Goal: Task Accomplishment & Management: Complete application form

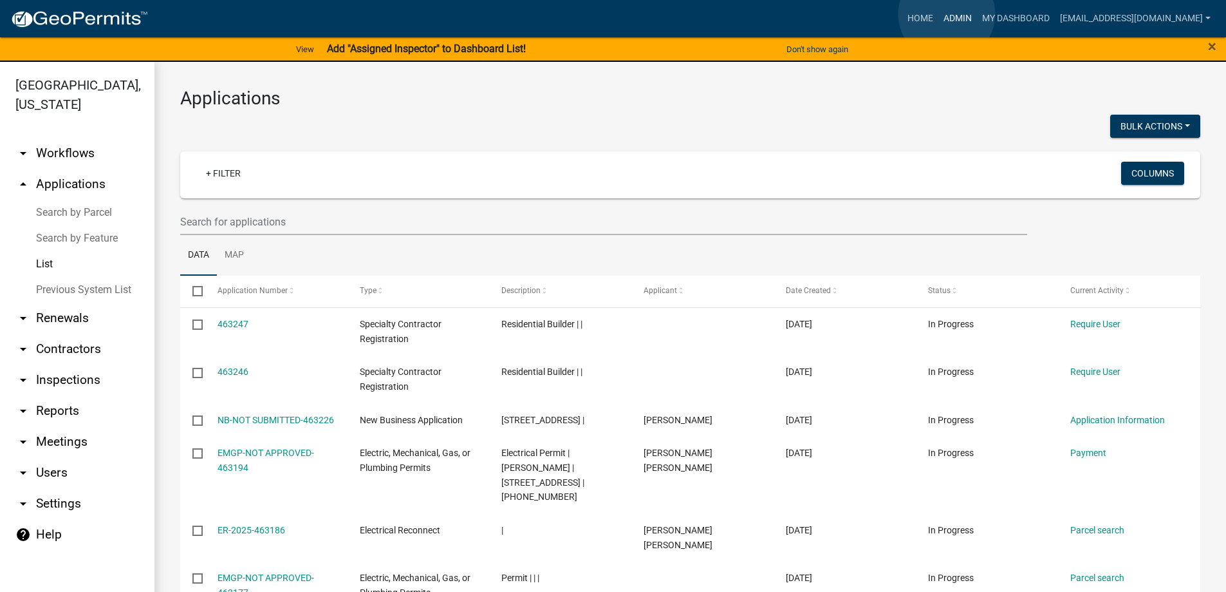
click at [947, 14] on link "Admin" at bounding box center [957, 18] width 39 height 24
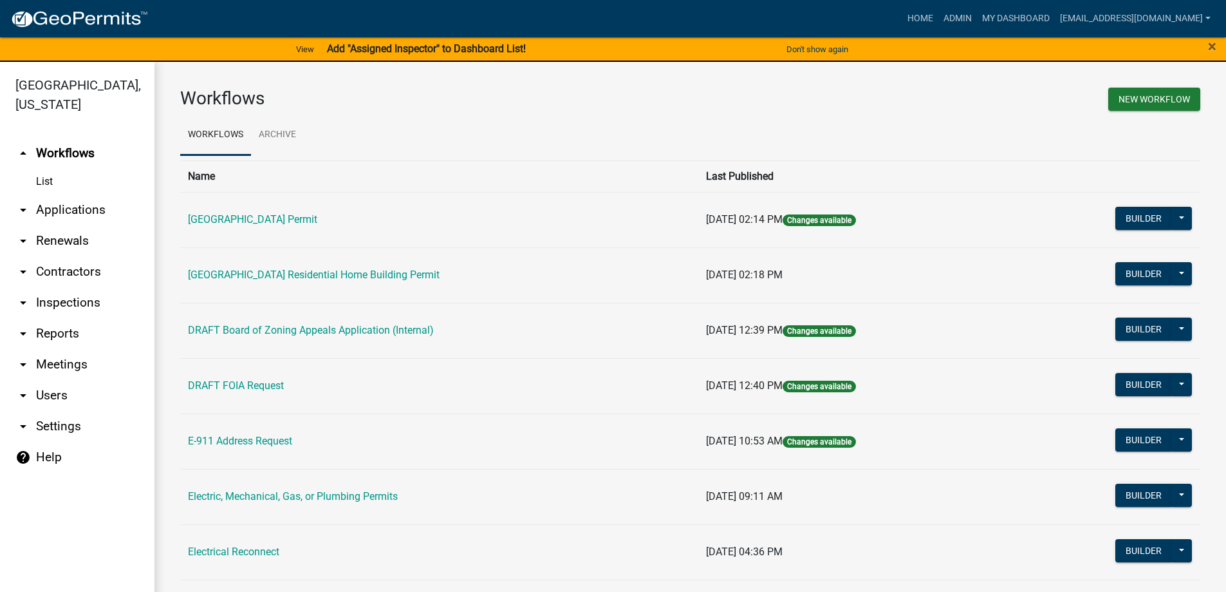
click at [70, 207] on link "arrow_drop_down Applications" at bounding box center [77, 209] width 154 height 31
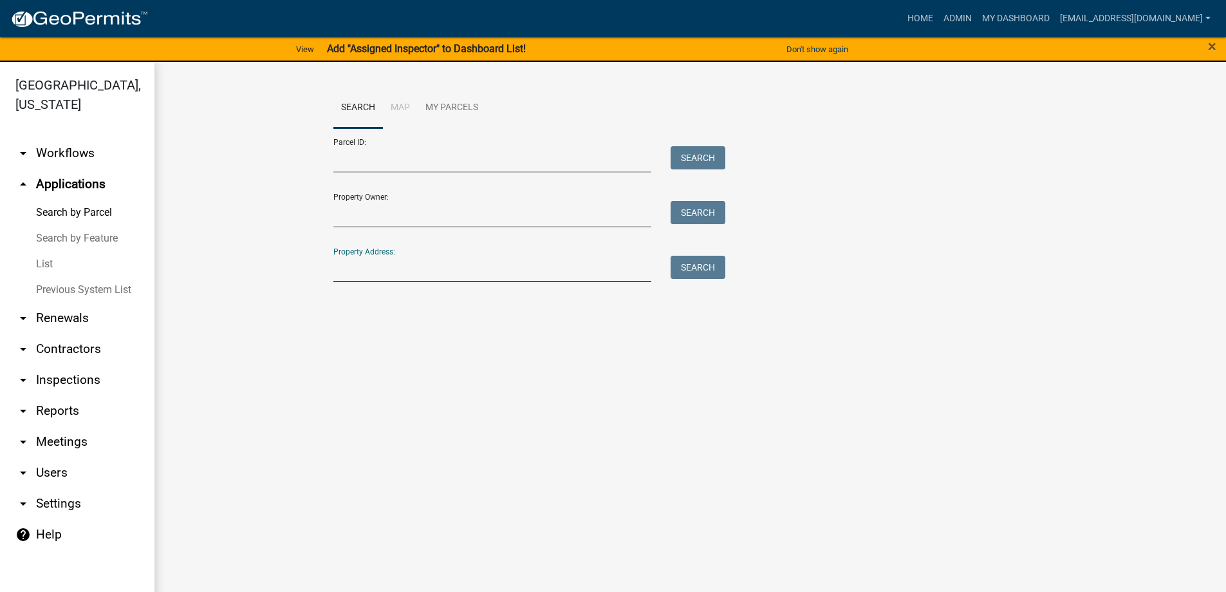
click at [398, 269] on input "Property Address:" at bounding box center [492, 269] width 319 height 26
type input "214 [PERSON_NAME]"
click at [696, 263] on button "Search" at bounding box center [698, 267] width 55 height 23
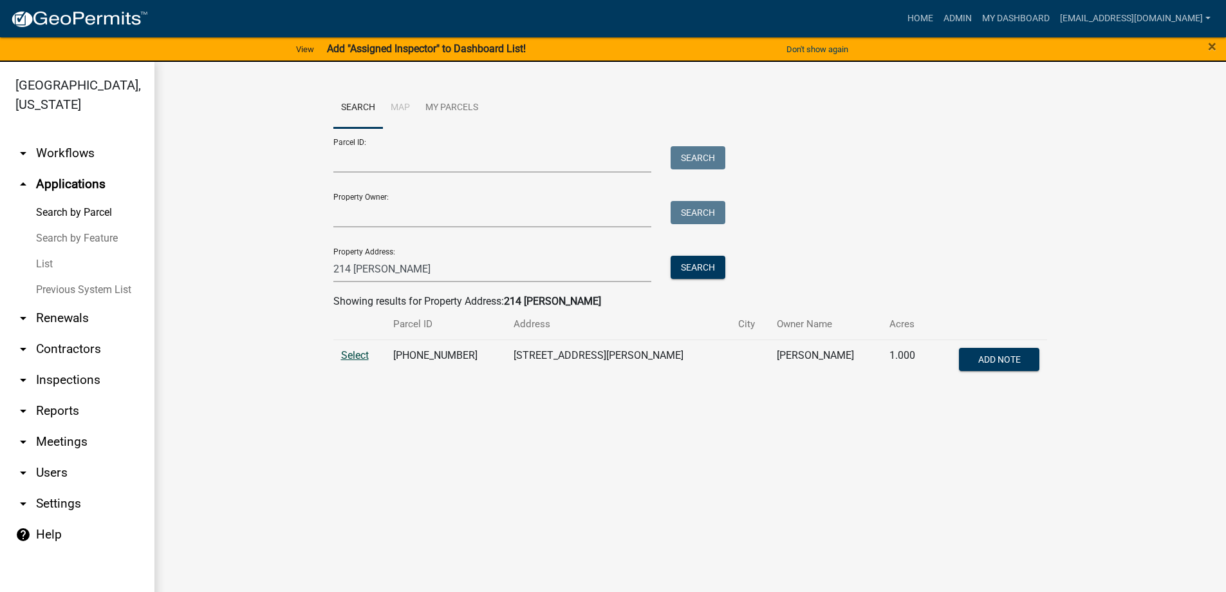
click at [359, 353] on span "Select" at bounding box center [355, 355] width 28 height 12
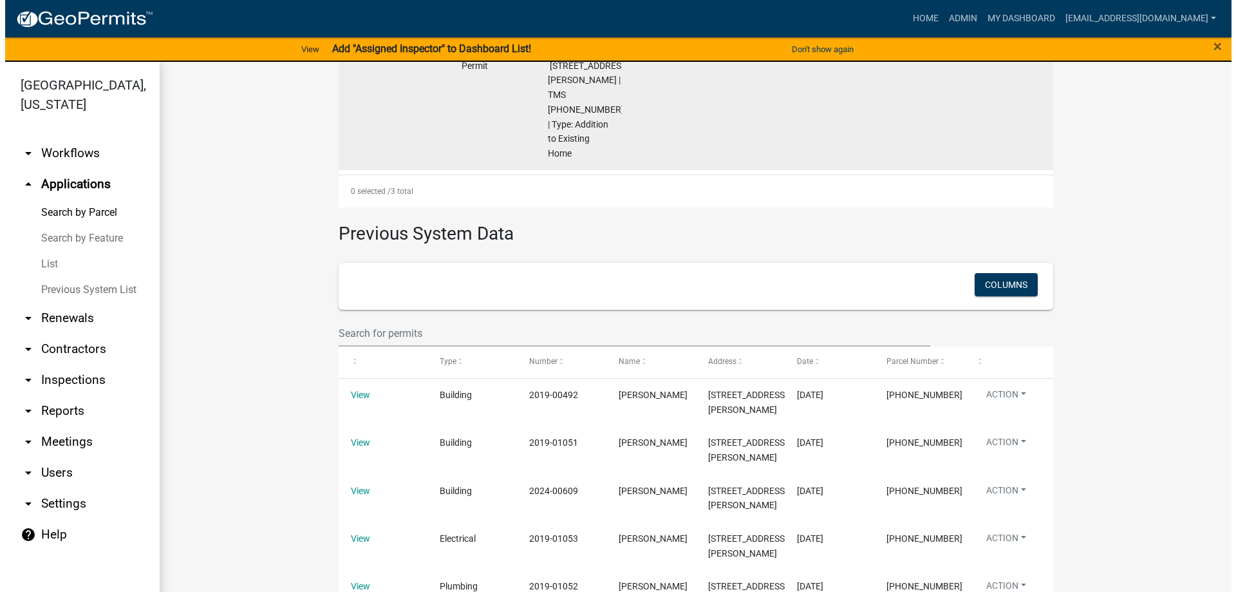
scroll to position [15, 0]
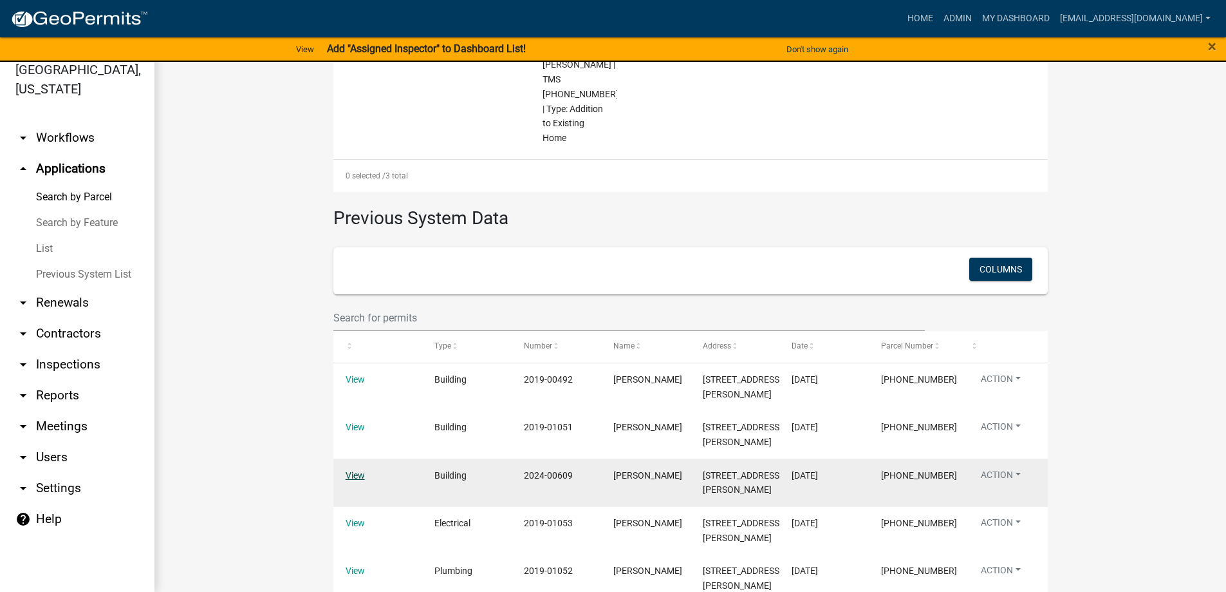
click at [348, 470] on link "View" at bounding box center [355, 475] width 19 height 10
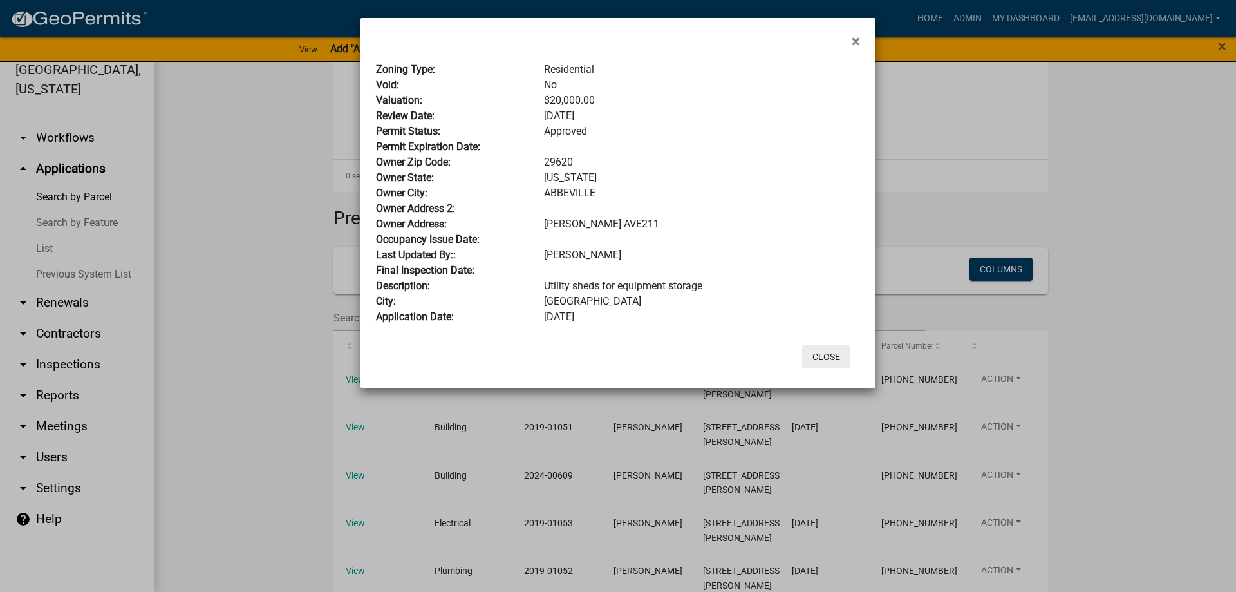
click at [829, 355] on button "Close" at bounding box center [826, 356] width 48 height 23
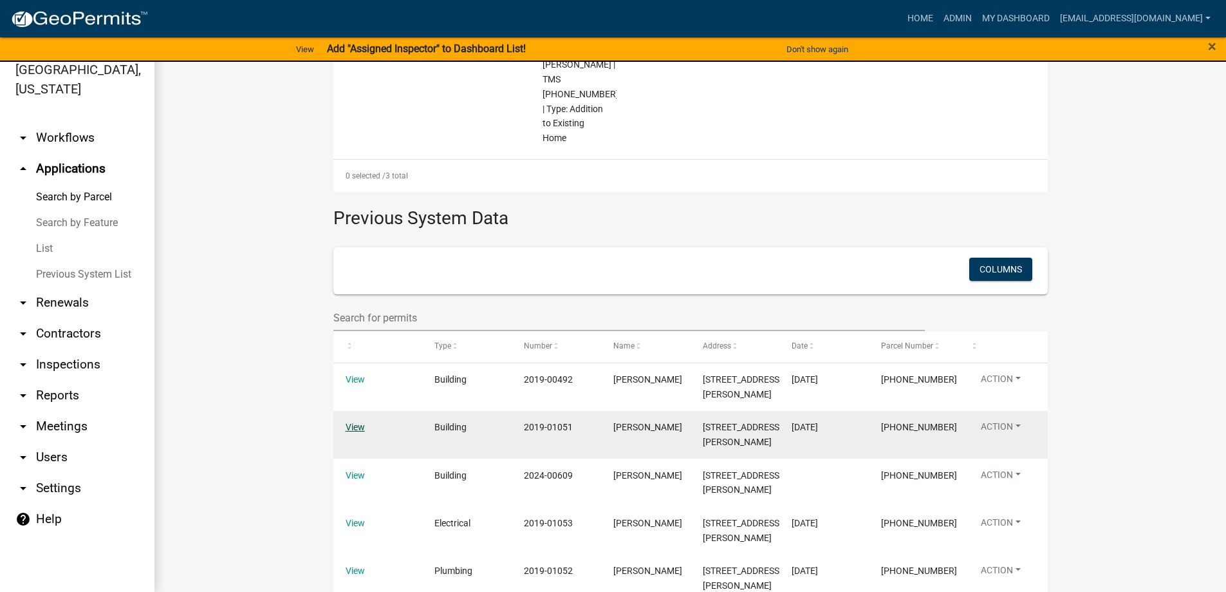
click at [352, 422] on link "View" at bounding box center [355, 427] width 19 height 10
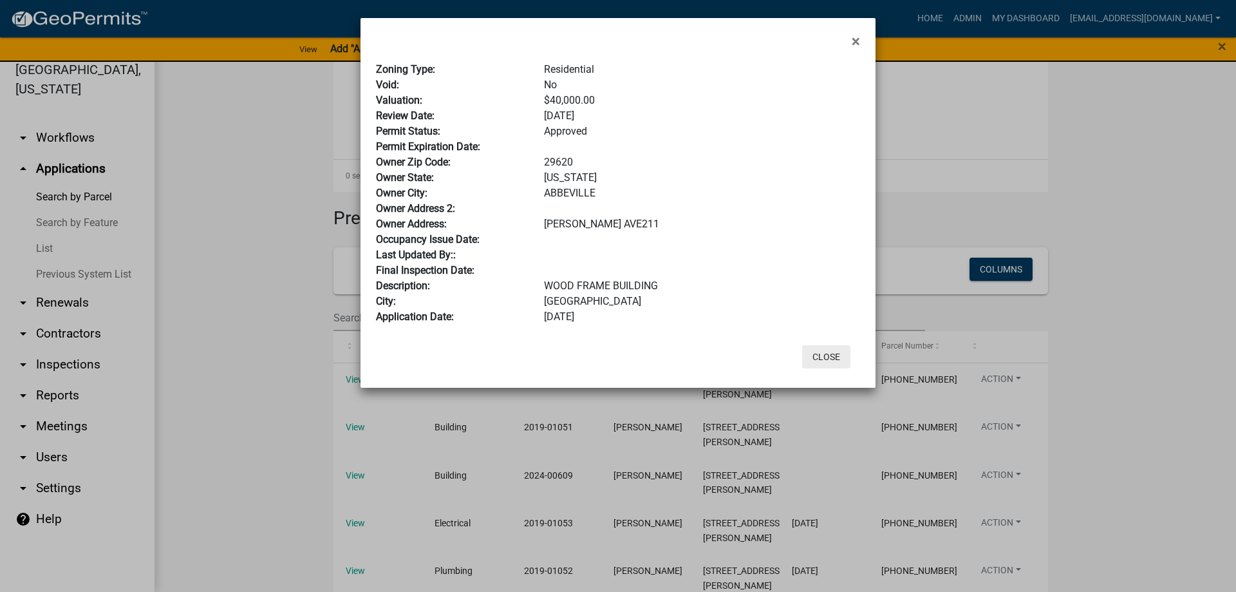
click at [830, 353] on button "Close" at bounding box center [826, 356] width 48 height 23
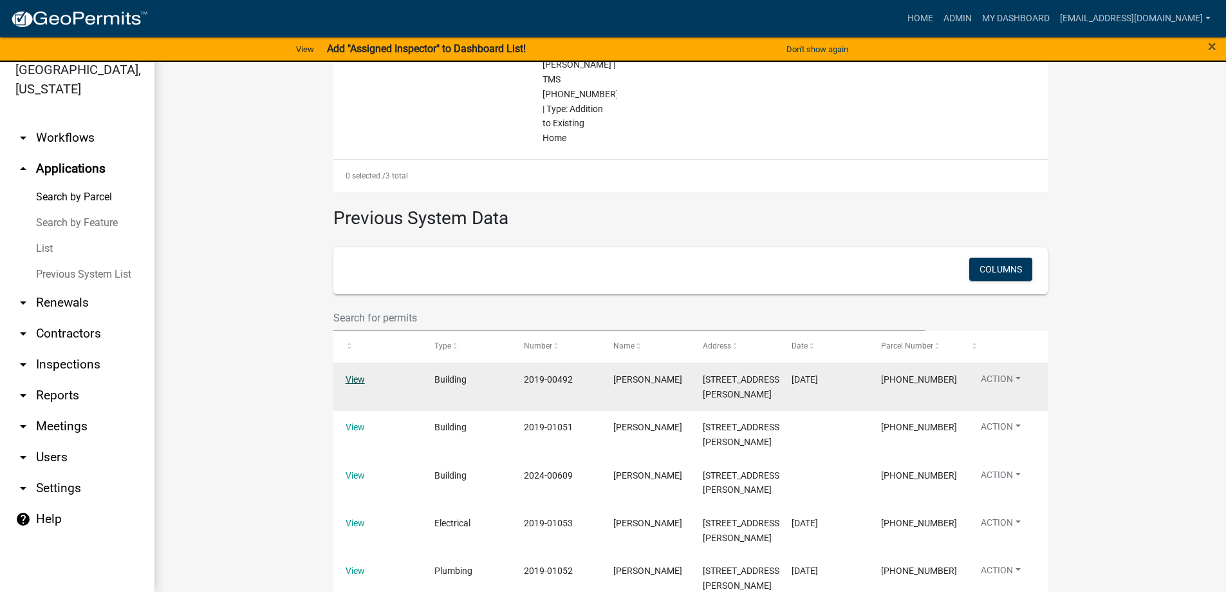
click at [350, 374] on link "View" at bounding box center [355, 379] width 19 height 10
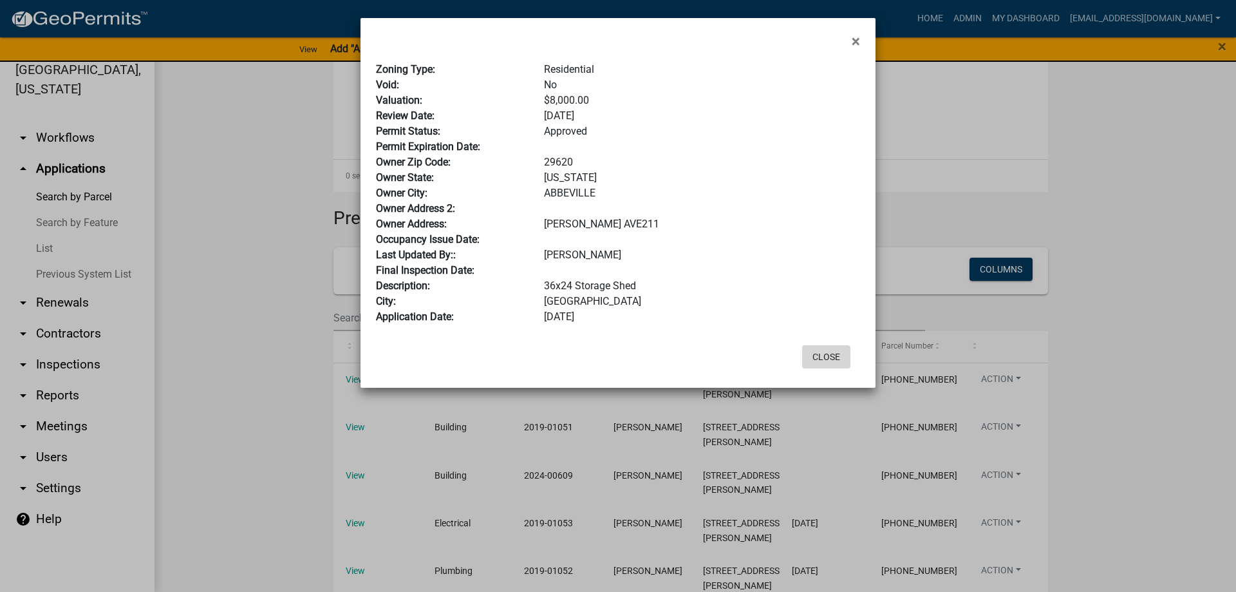
click at [829, 354] on button "Close" at bounding box center [826, 356] width 48 height 23
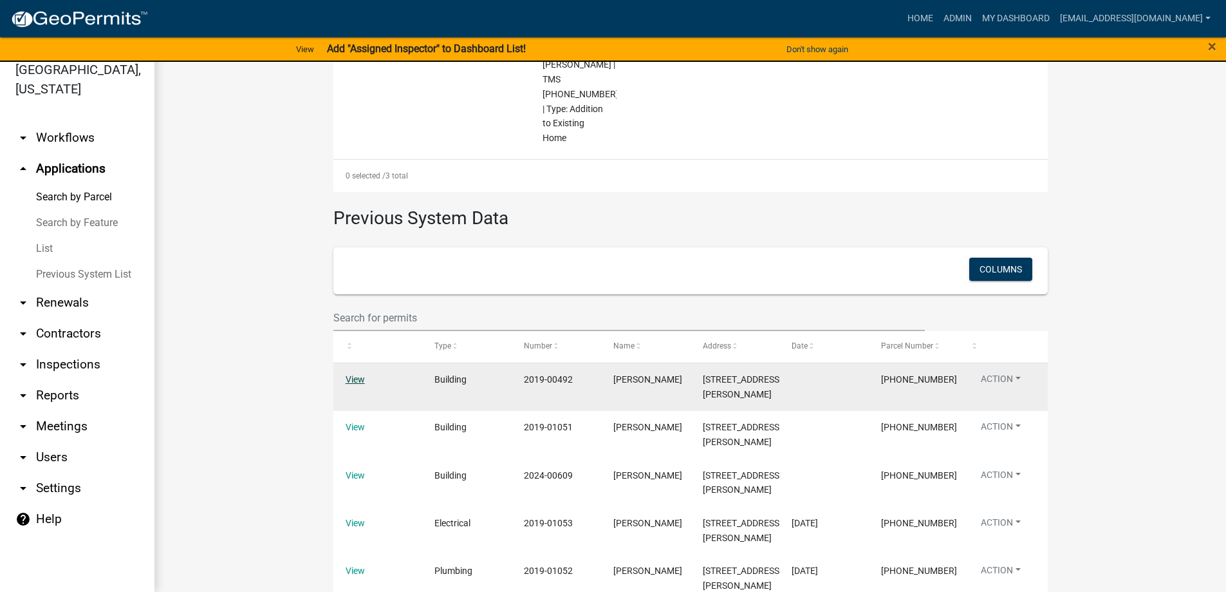
click at [350, 374] on link "View" at bounding box center [355, 379] width 19 height 10
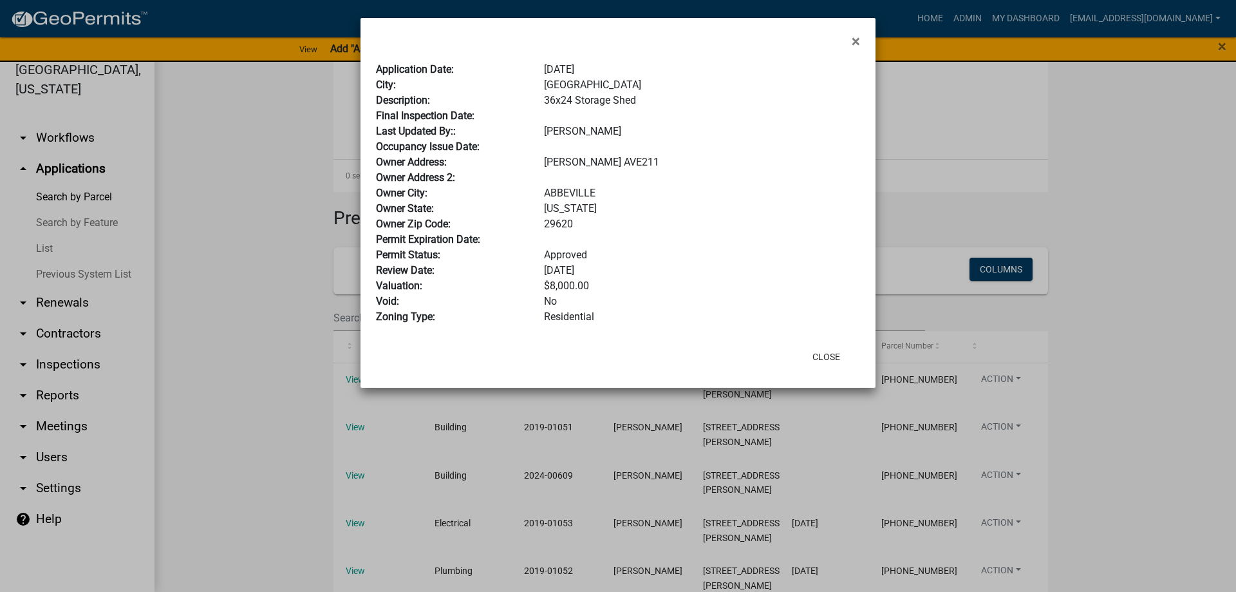
scroll to position [840, 0]
click at [747, 283] on div "$8,000.00" at bounding box center [701, 285] width 335 height 15
click at [825, 356] on button "Close" at bounding box center [826, 356] width 48 height 23
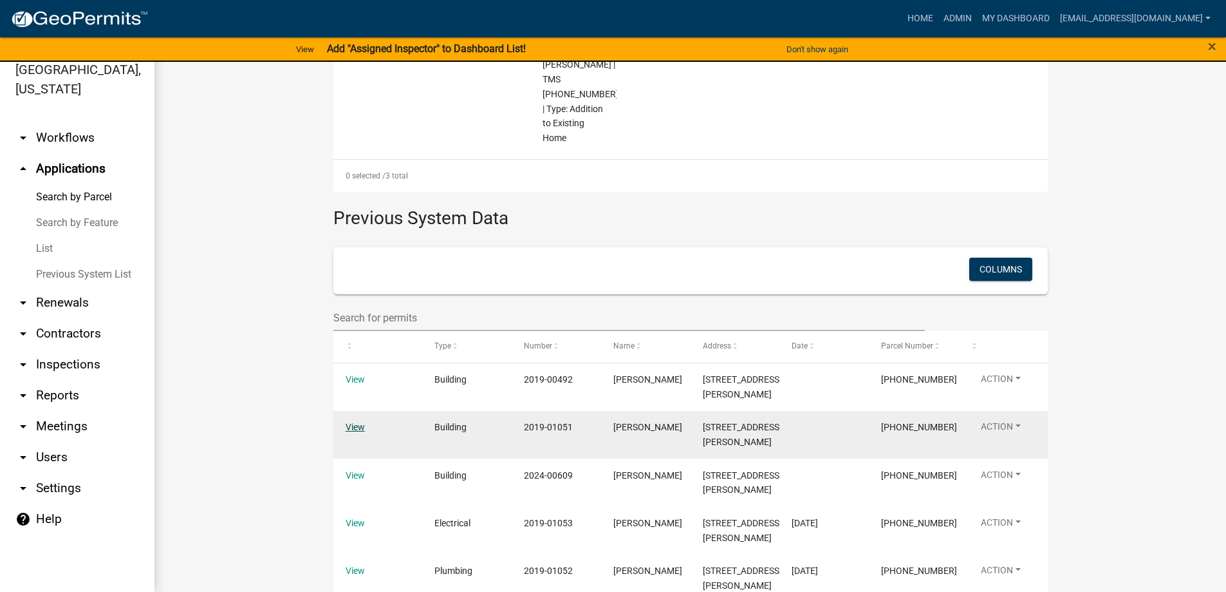
click at [352, 422] on link "View" at bounding box center [355, 427] width 19 height 10
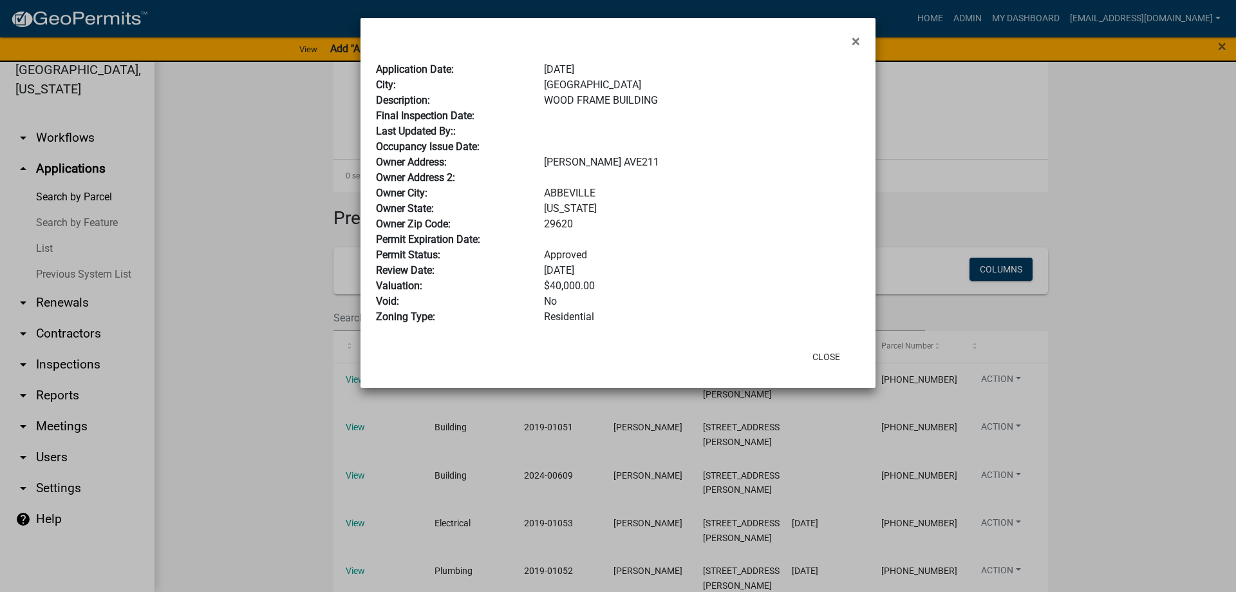
click at [651, 230] on div "29620" at bounding box center [701, 223] width 335 height 15
click at [828, 355] on button "Close" at bounding box center [826, 356] width 48 height 23
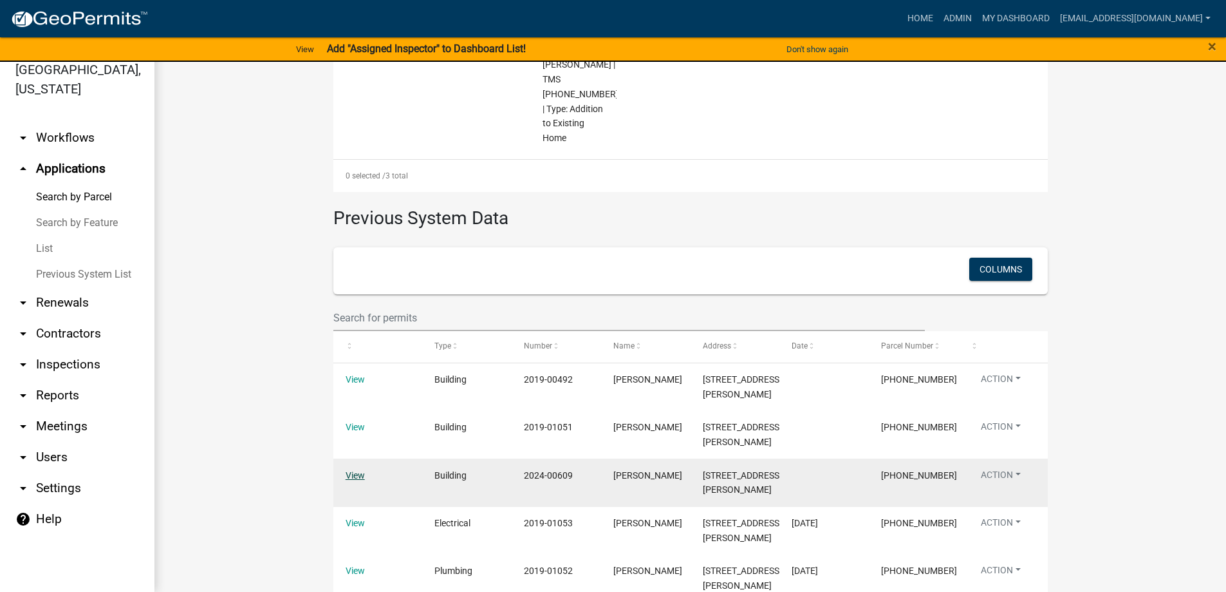
click at [348, 470] on link "View" at bounding box center [355, 475] width 19 height 10
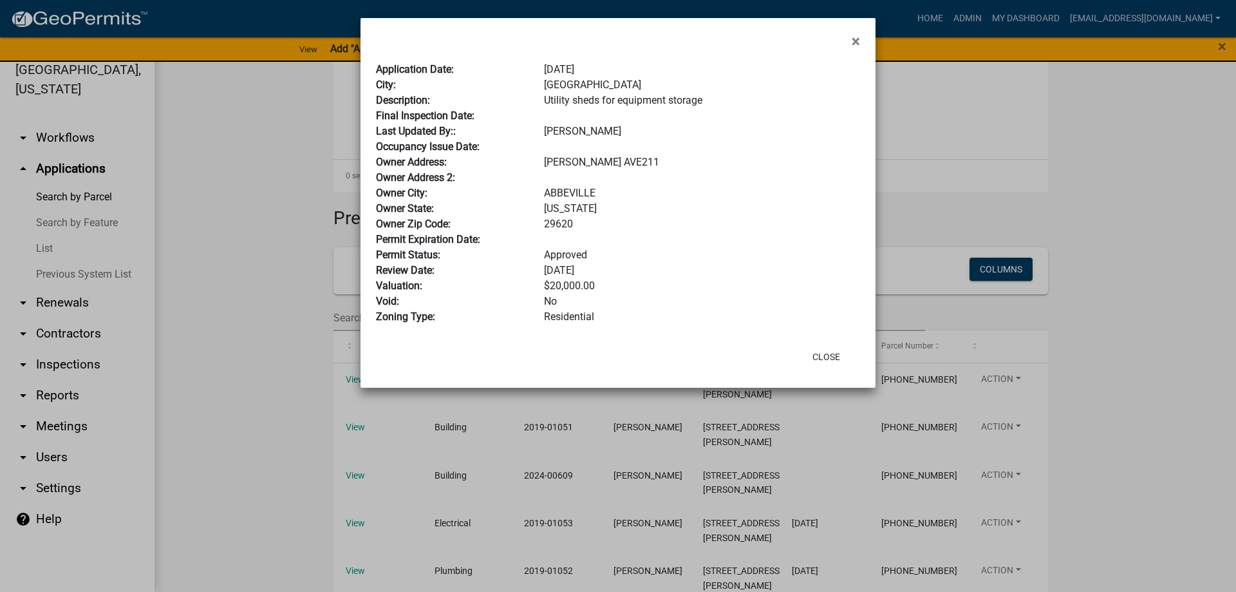
click at [648, 248] on div "Approved" at bounding box center [701, 254] width 335 height 15
click at [820, 352] on button "Close" at bounding box center [826, 356] width 48 height 23
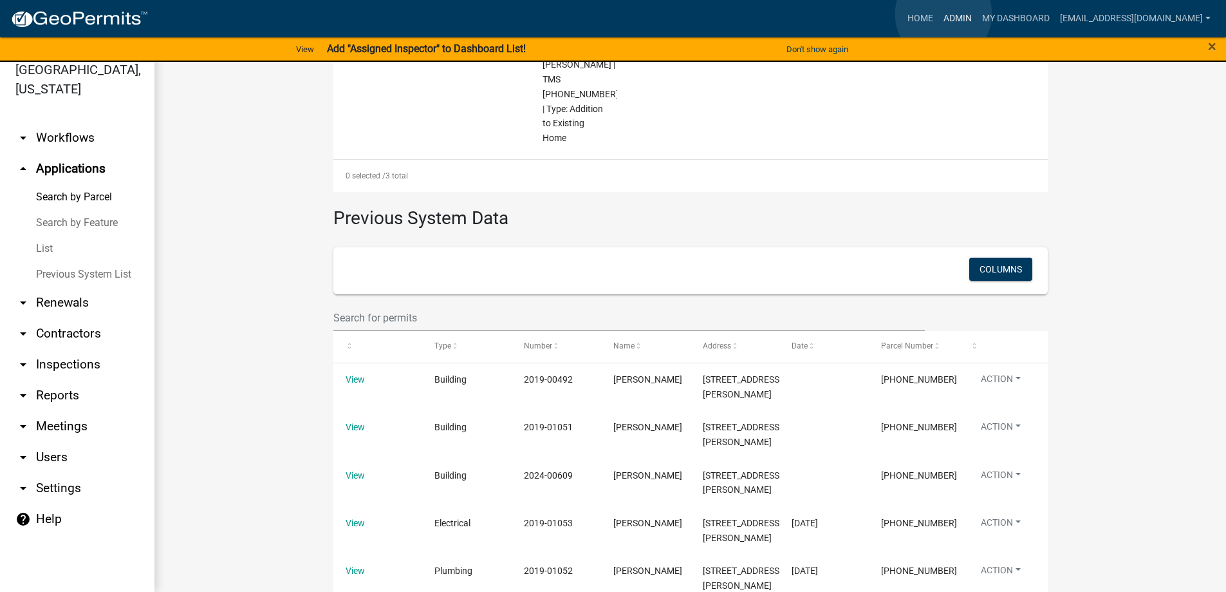
click at [944, 14] on link "Admin" at bounding box center [957, 18] width 39 height 24
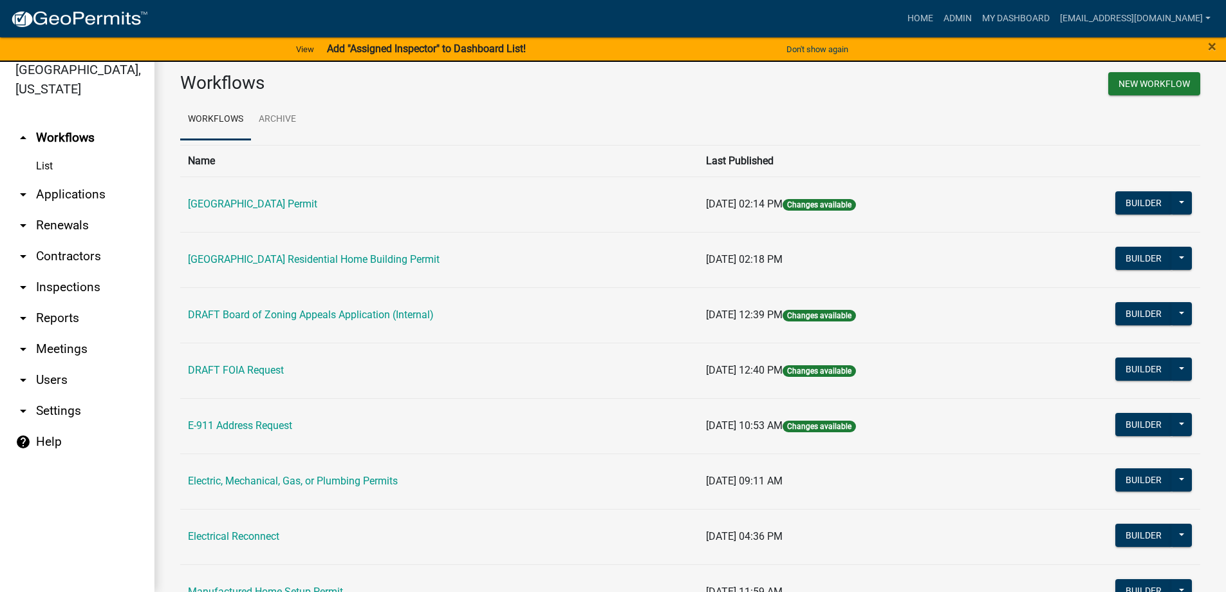
click at [73, 191] on link "arrow_drop_down Applications" at bounding box center [77, 194] width 154 height 31
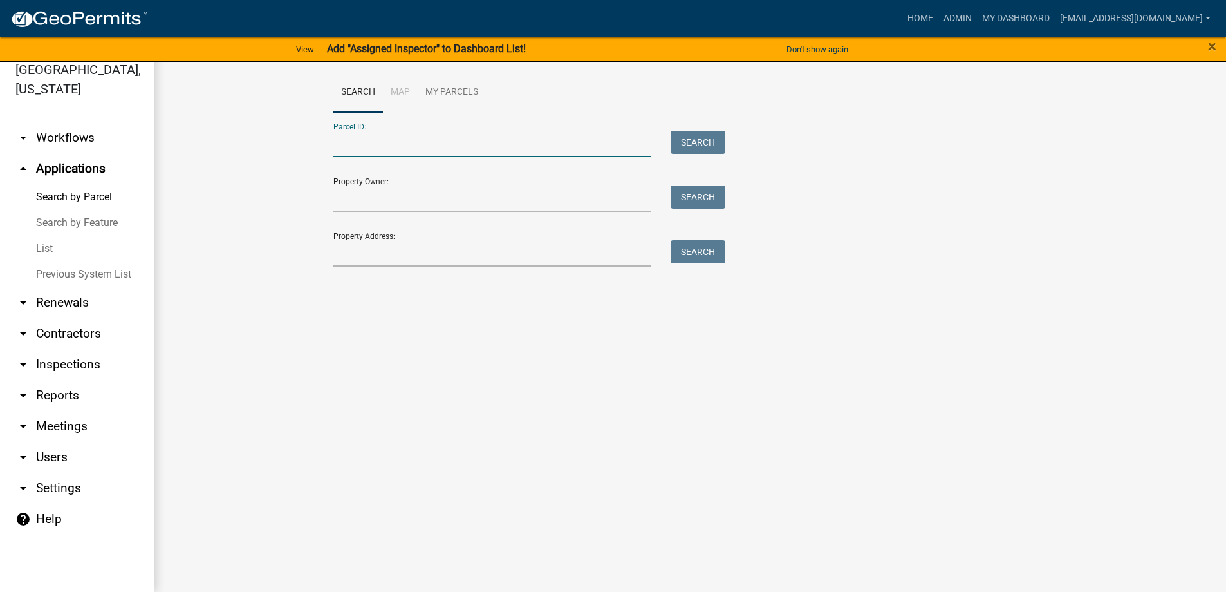
click at [403, 151] on input "Parcel ID:" at bounding box center [492, 144] width 319 height 26
type input "[PHONE_NUMBER]"
click at [702, 138] on button "Search" at bounding box center [698, 142] width 55 height 23
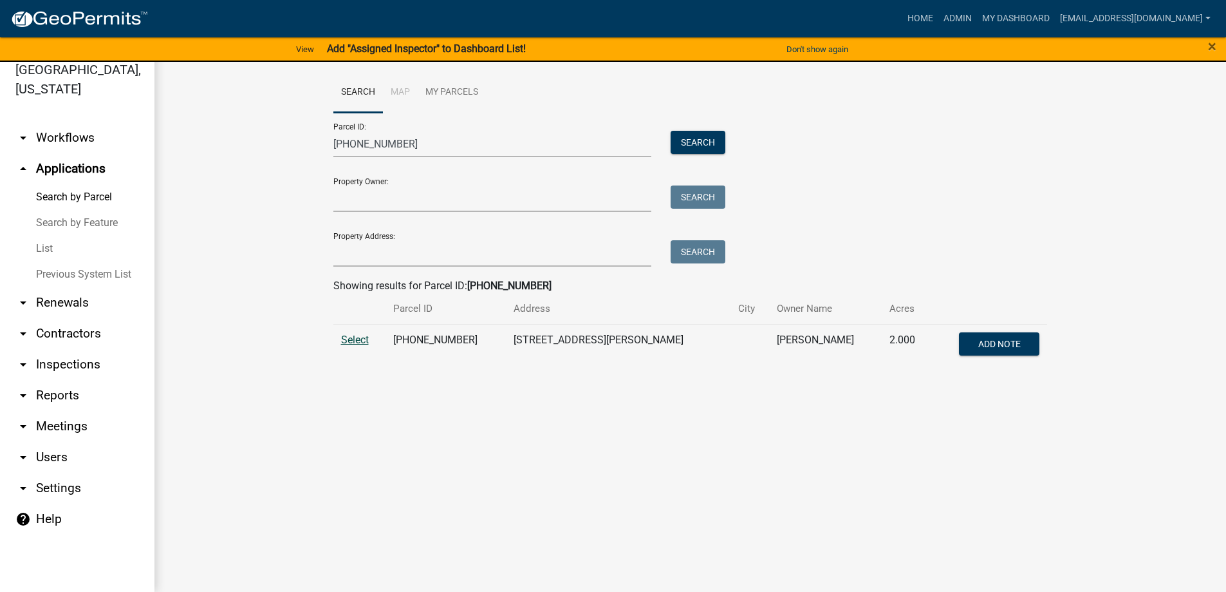
click at [353, 340] on span "Select" at bounding box center [355, 339] width 28 height 12
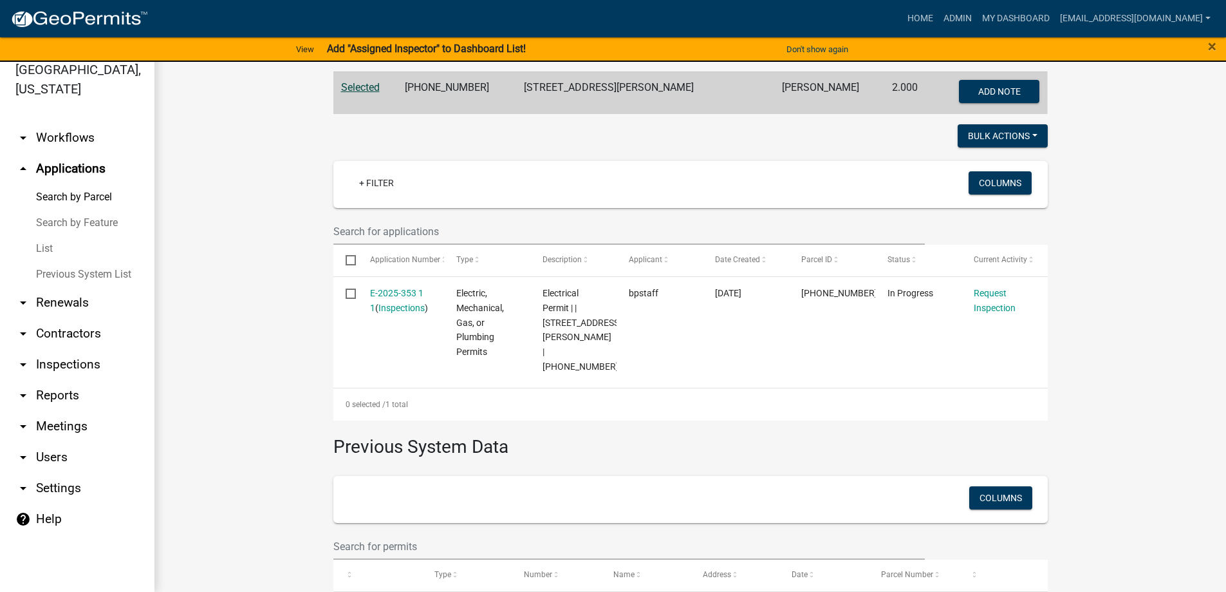
scroll to position [257, 0]
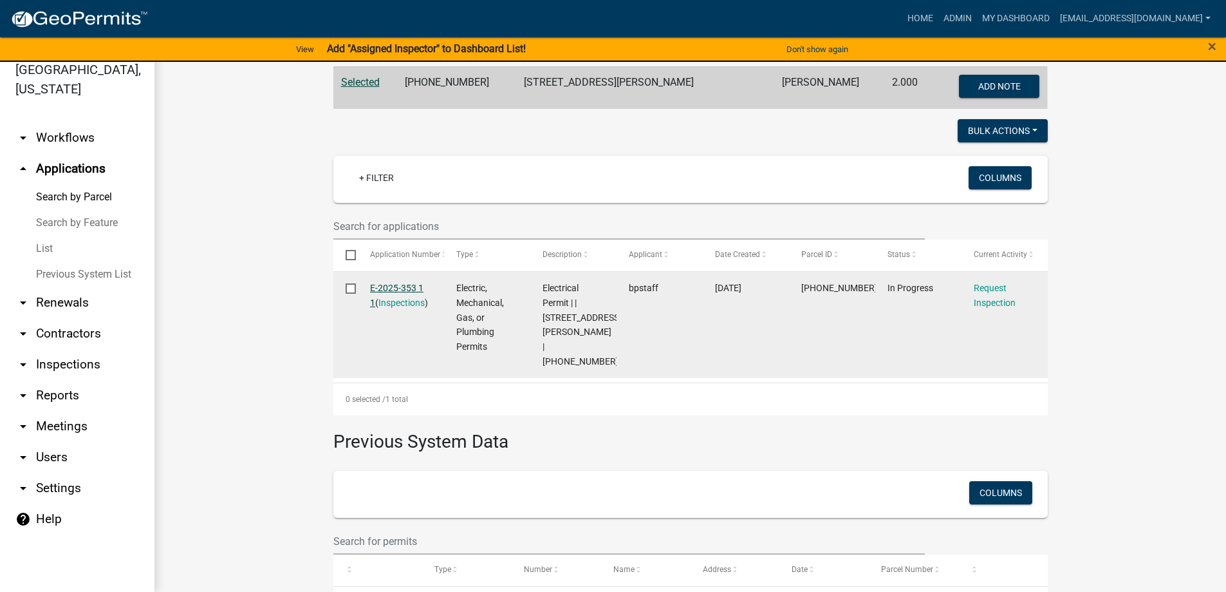
click at [389, 285] on link "E-2025-353 1 1" at bounding box center [396, 295] width 53 height 25
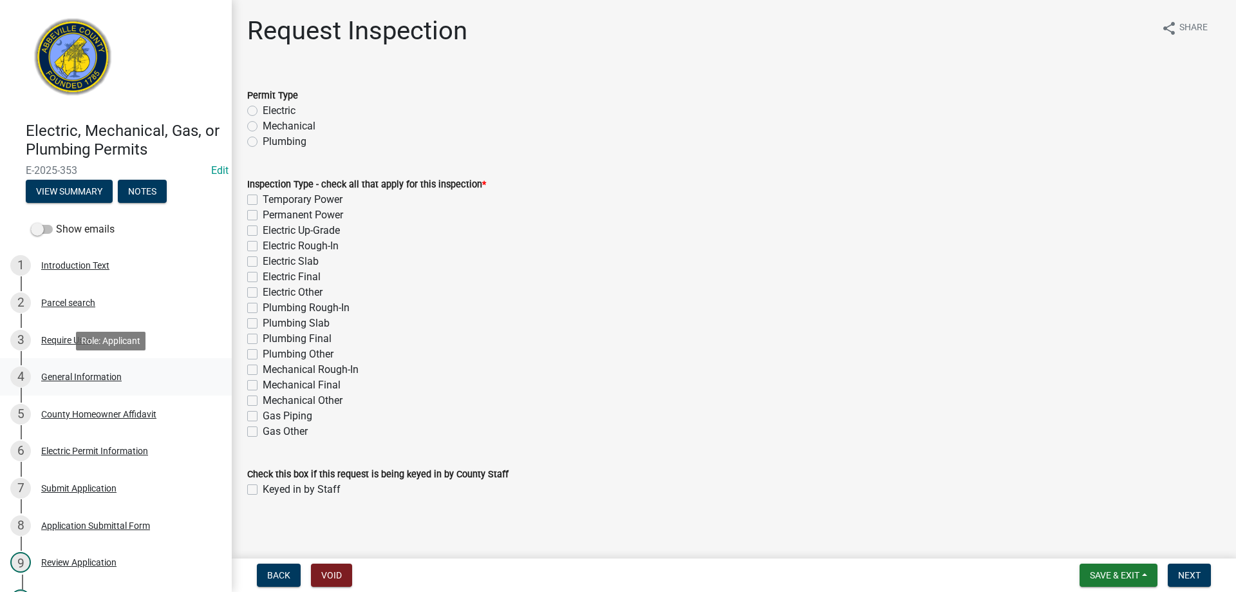
click at [63, 375] on div "General Information" at bounding box center [81, 376] width 80 height 9
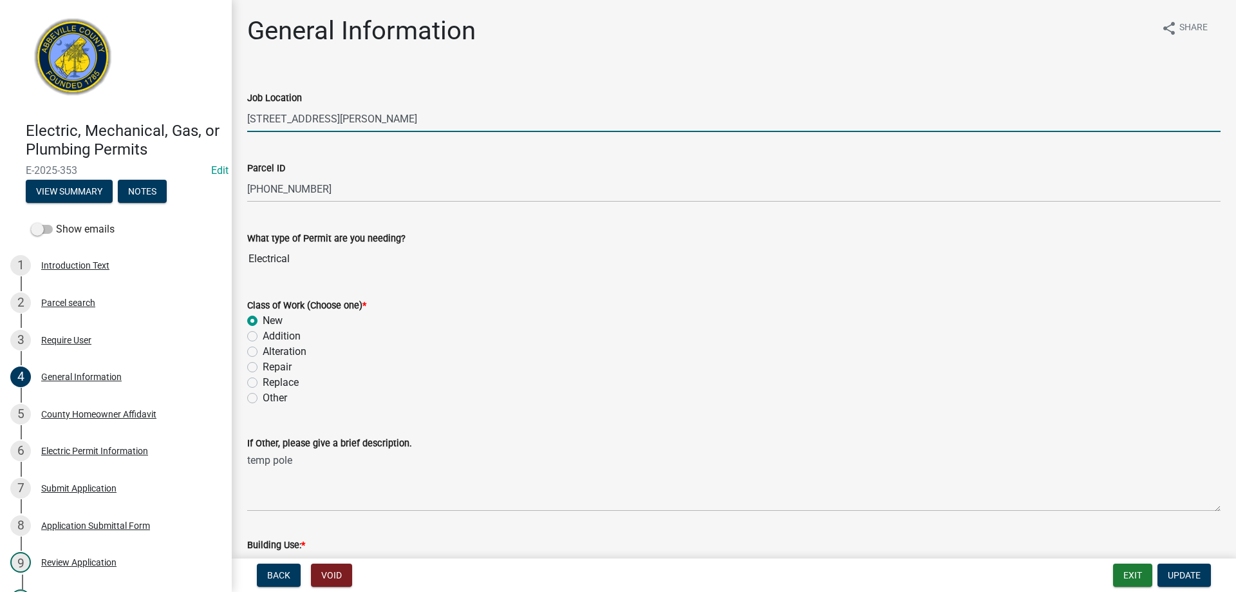
drag, startPoint x: 254, startPoint y: 118, endPoint x: 295, endPoint y: 147, distance: 50.5
click at [257, 120] on input "[STREET_ADDRESS][PERSON_NAME]" at bounding box center [733, 119] width 973 height 26
type input "[STREET_ADDRESS][PERSON_NAME]"
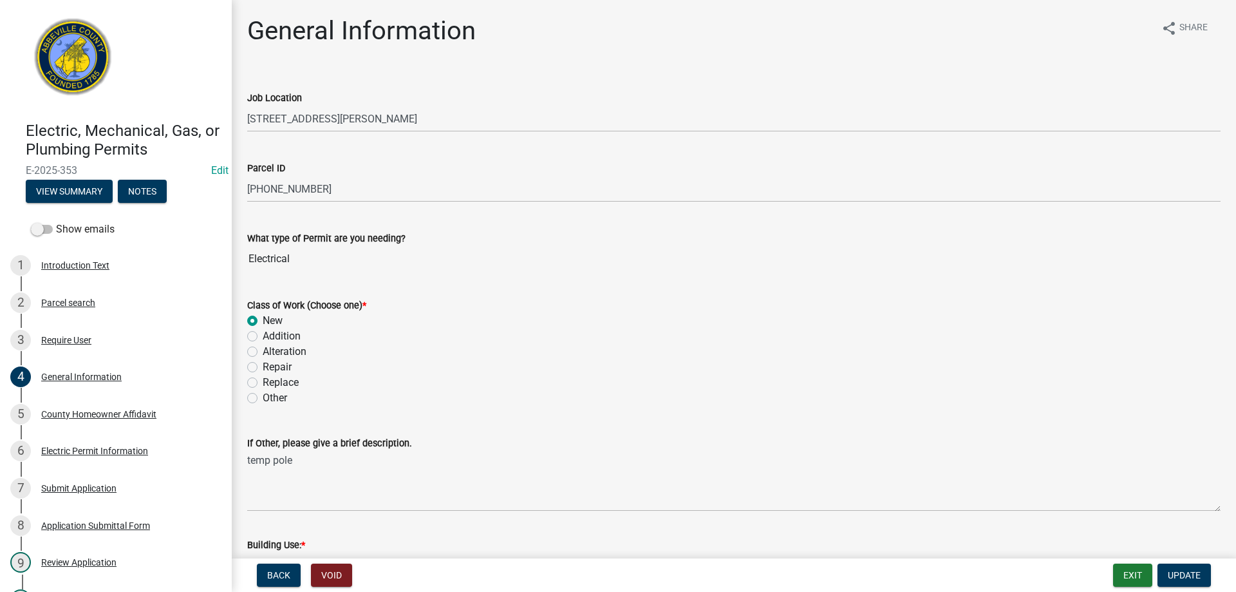
click at [263, 397] on label "Other" at bounding box center [275, 397] width 24 height 15
click at [263, 397] on input "Other" at bounding box center [267, 394] width 8 height 8
radio input "true"
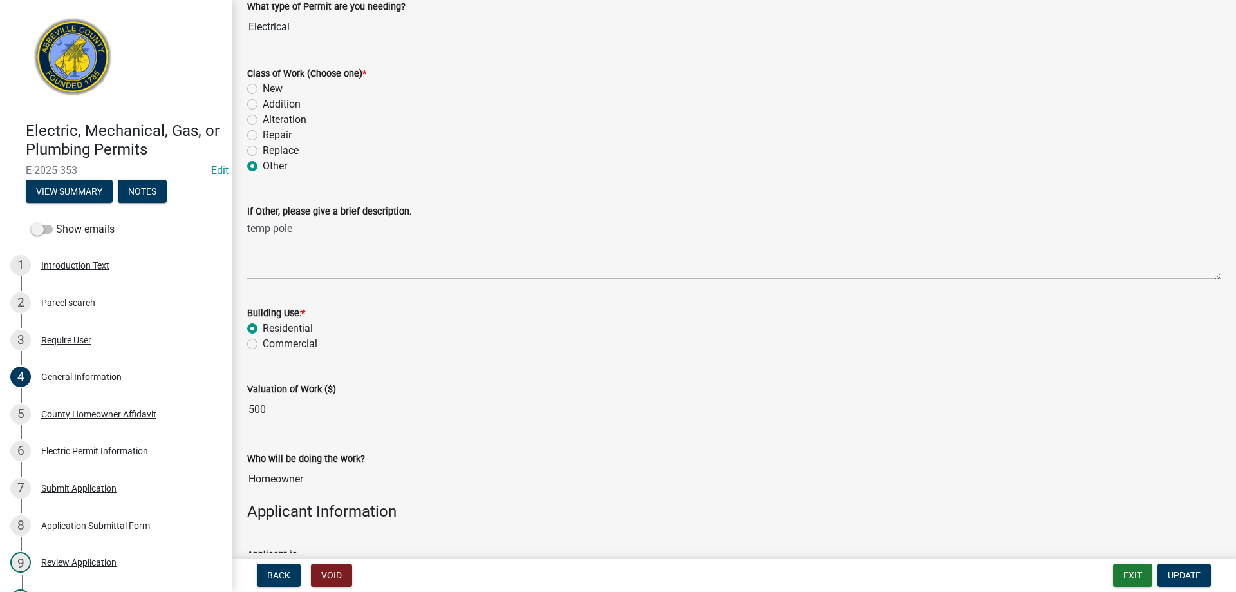
scroll to position [257, 0]
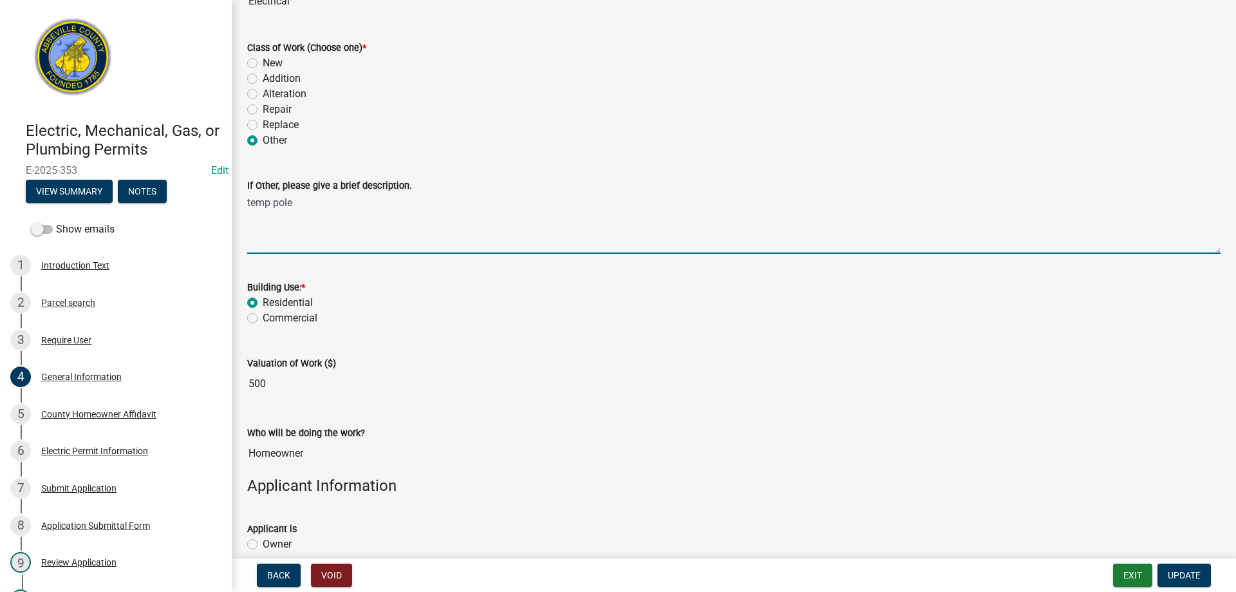
click at [248, 203] on textarea "temp pole" at bounding box center [733, 223] width 973 height 61
type textarea "e"
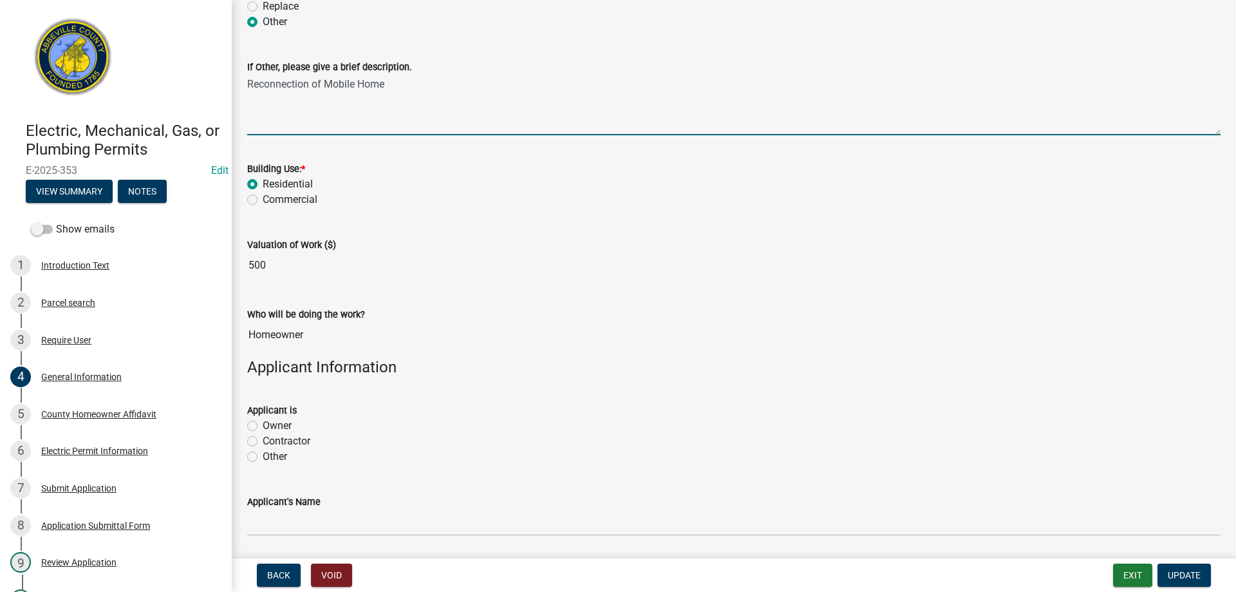
scroll to position [515, 0]
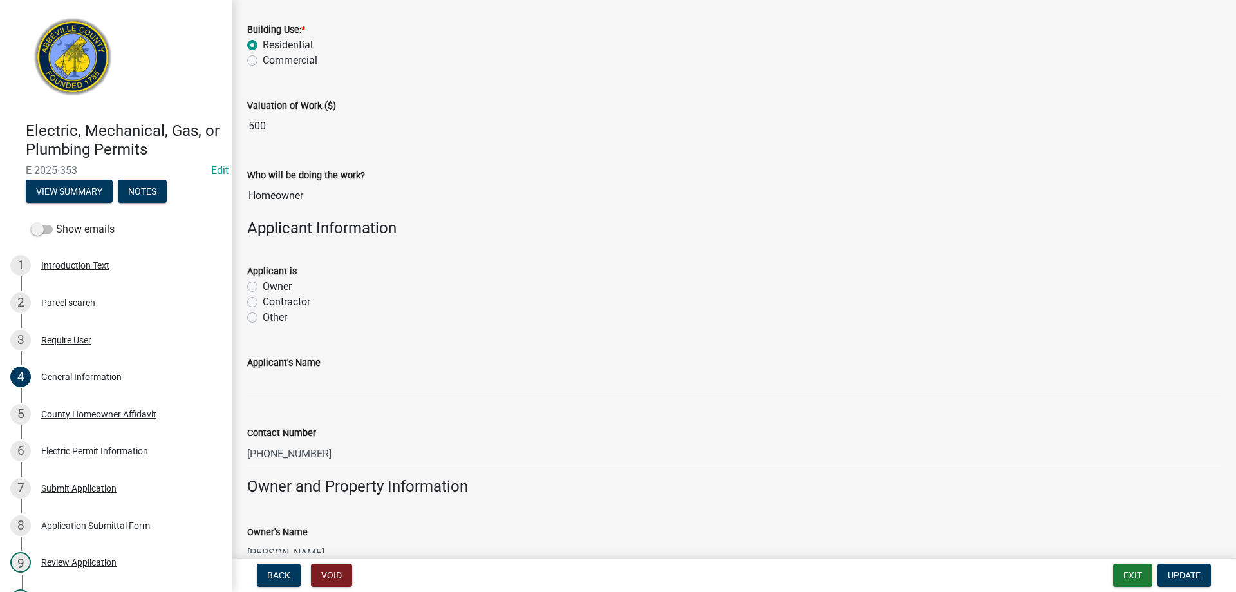
type textarea "Reconnection of Mobile Home"
click at [263, 286] on label "Owner" at bounding box center [277, 286] width 29 height 15
click at [263, 286] on input "Owner" at bounding box center [267, 283] width 8 height 8
radio input "true"
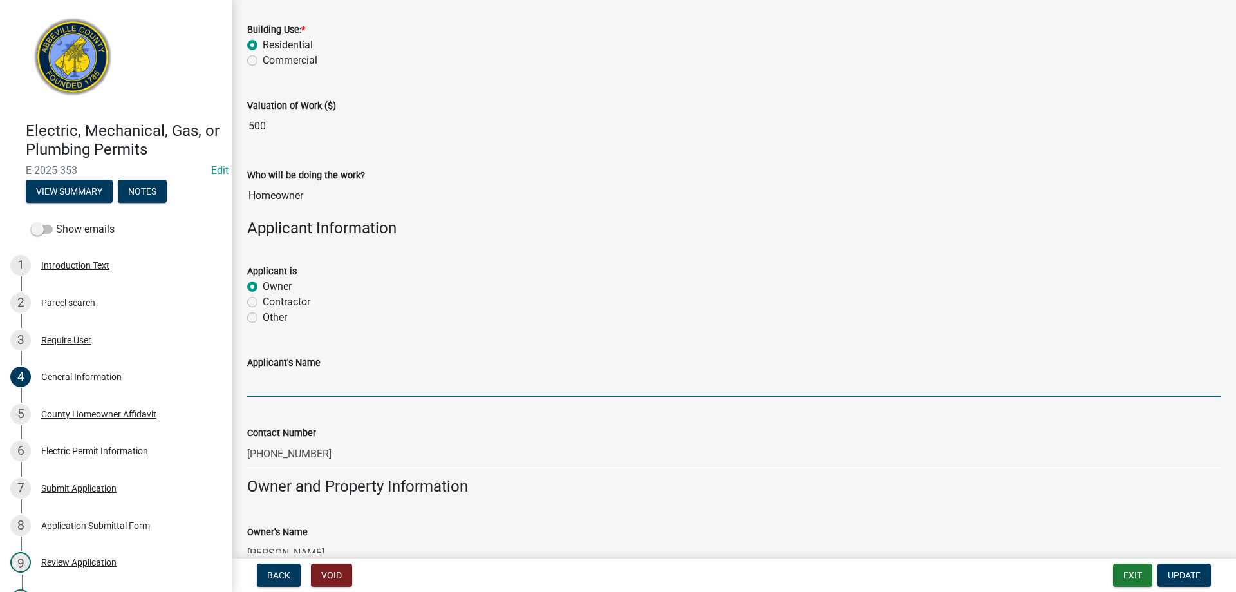
drag, startPoint x: 292, startPoint y: 388, endPoint x: 309, endPoint y: 382, distance: 18.3
click at [292, 388] on input "Applicant's Name" at bounding box center [733, 383] width 973 height 26
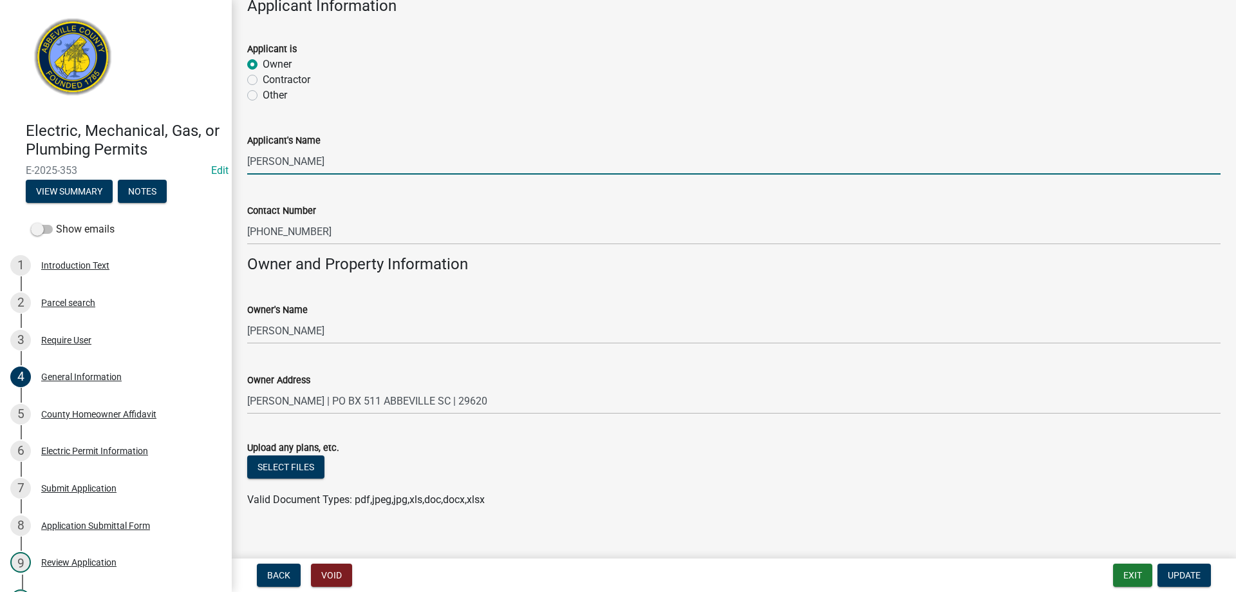
scroll to position [753, 0]
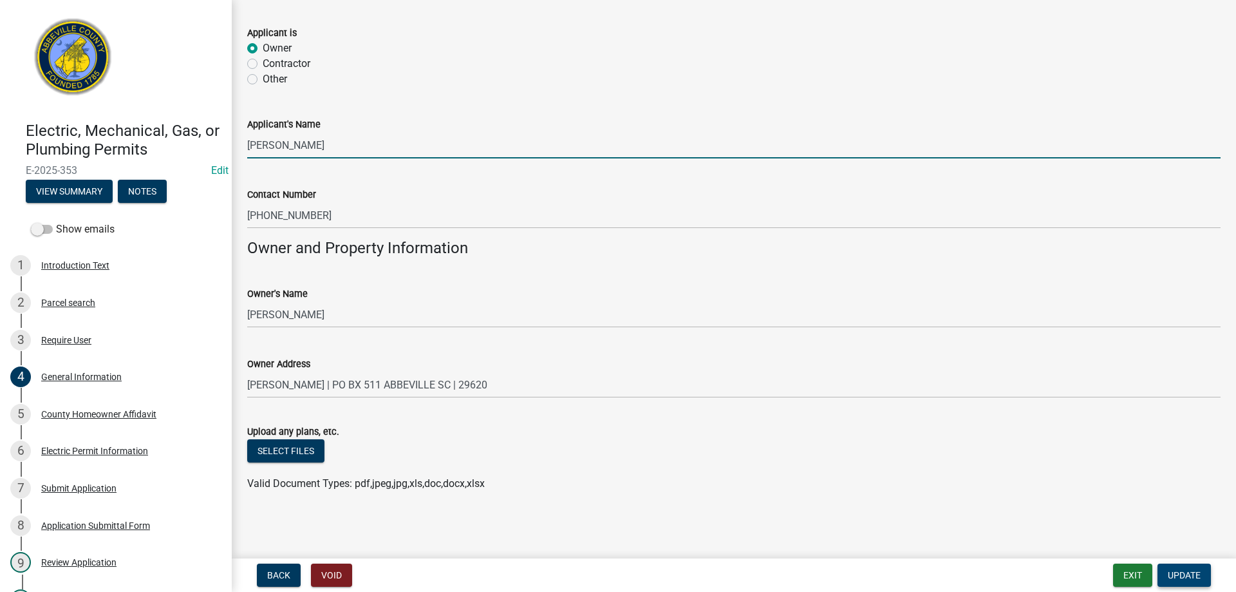
type input "[PERSON_NAME]"
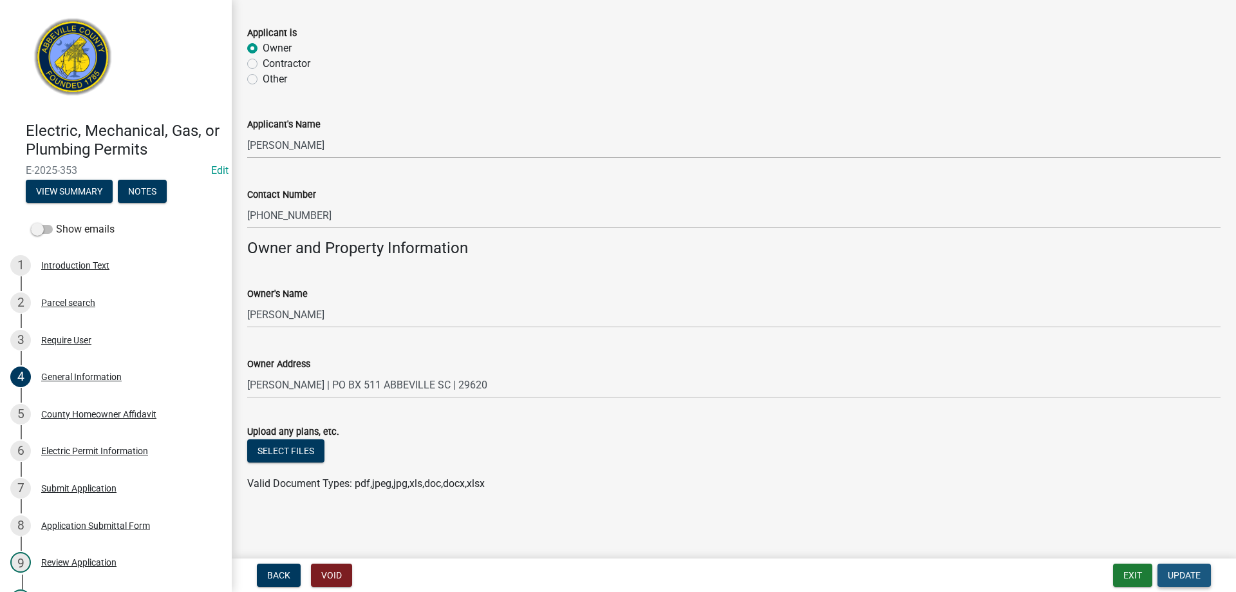
click at [1189, 570] on span "Update" at bounding box center [1184, 575] width 33 height 10
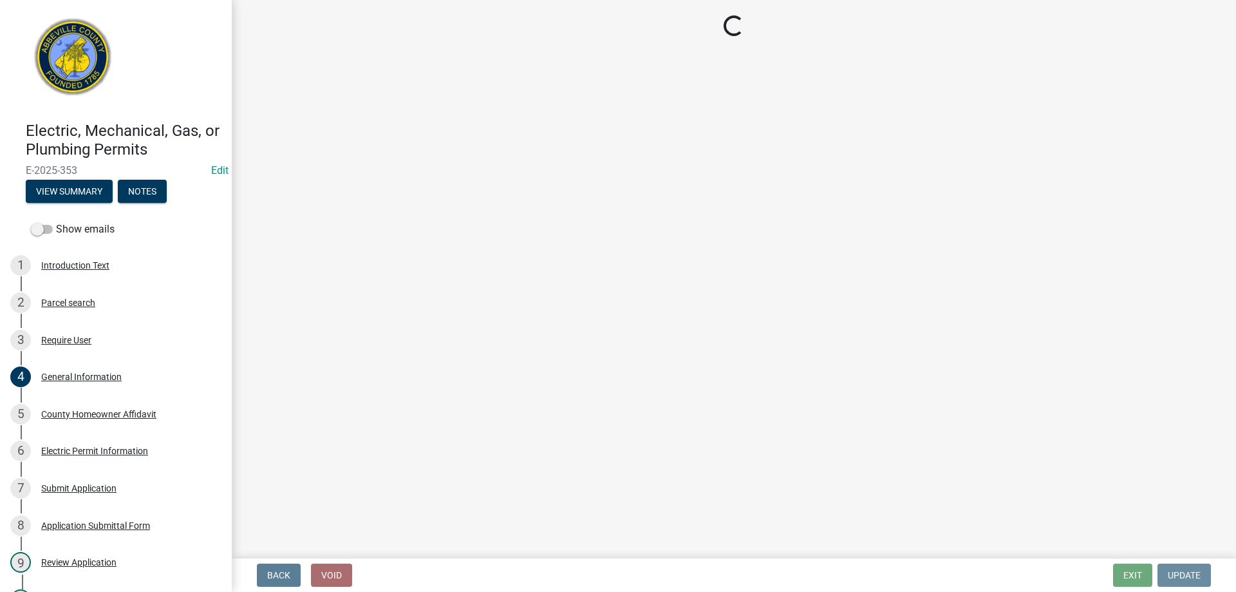
scroll to position [0, 0]
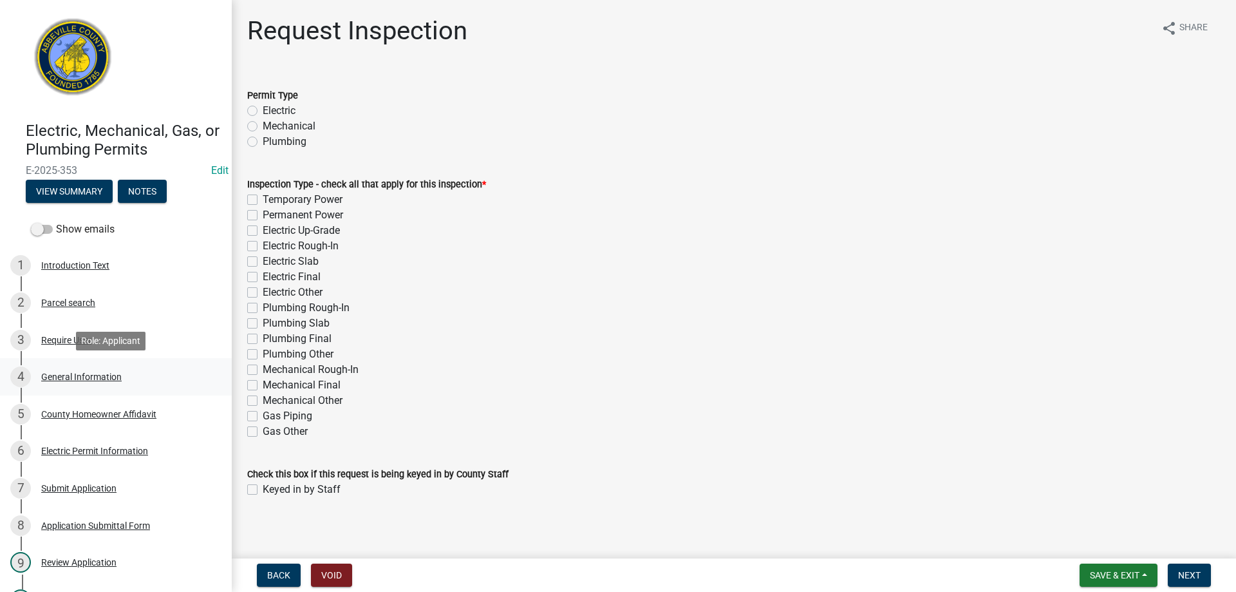
click at [70, 375] on div "General Information" at bounding box center [81, 376] width 80 height 9
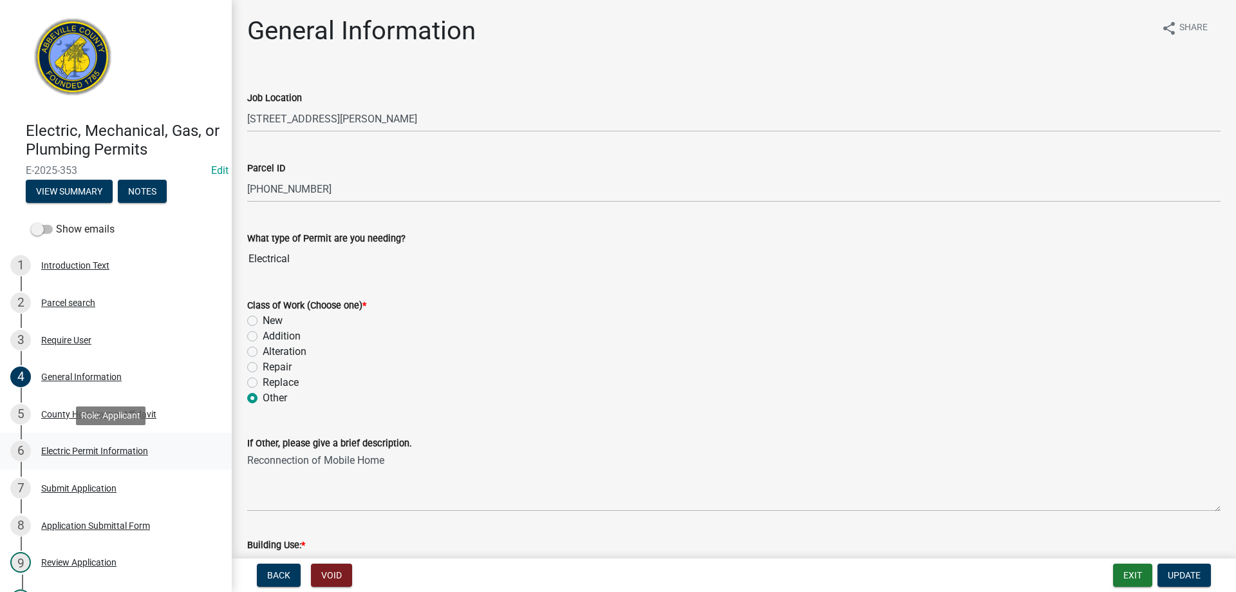
click at [76, 451] on div "Electric Permit Information" at bounding box center [94, 450] width 107 height 9
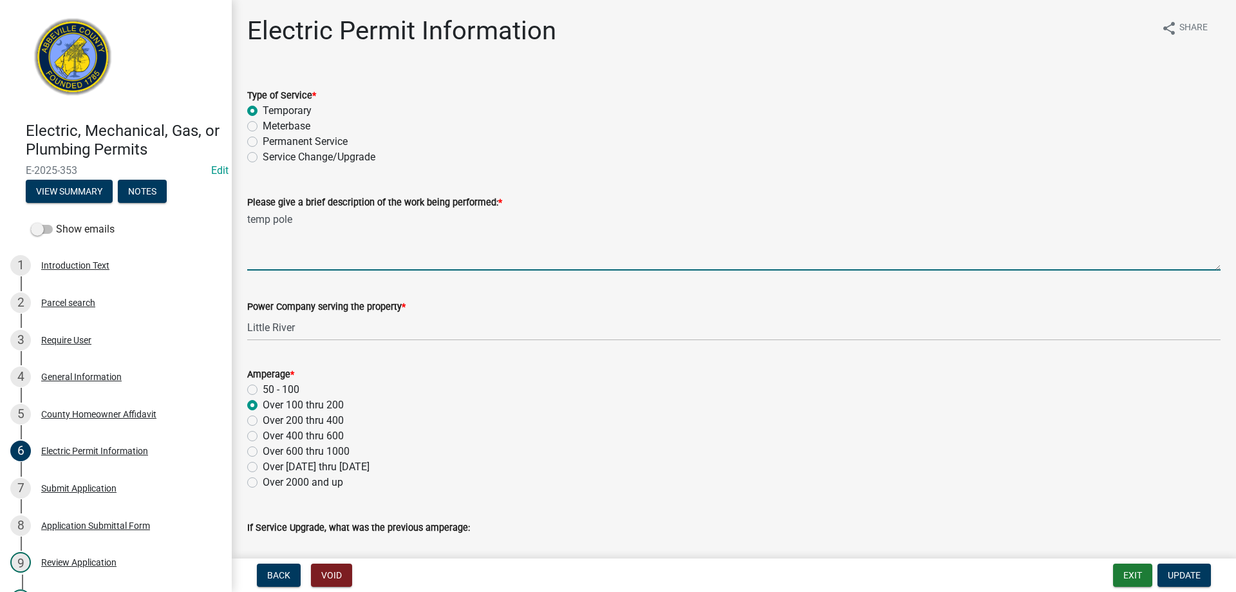
click at [247, 219] on textarea "temp pole" at bounding box center [733, 240] width 973 height 61
type textarea "e"
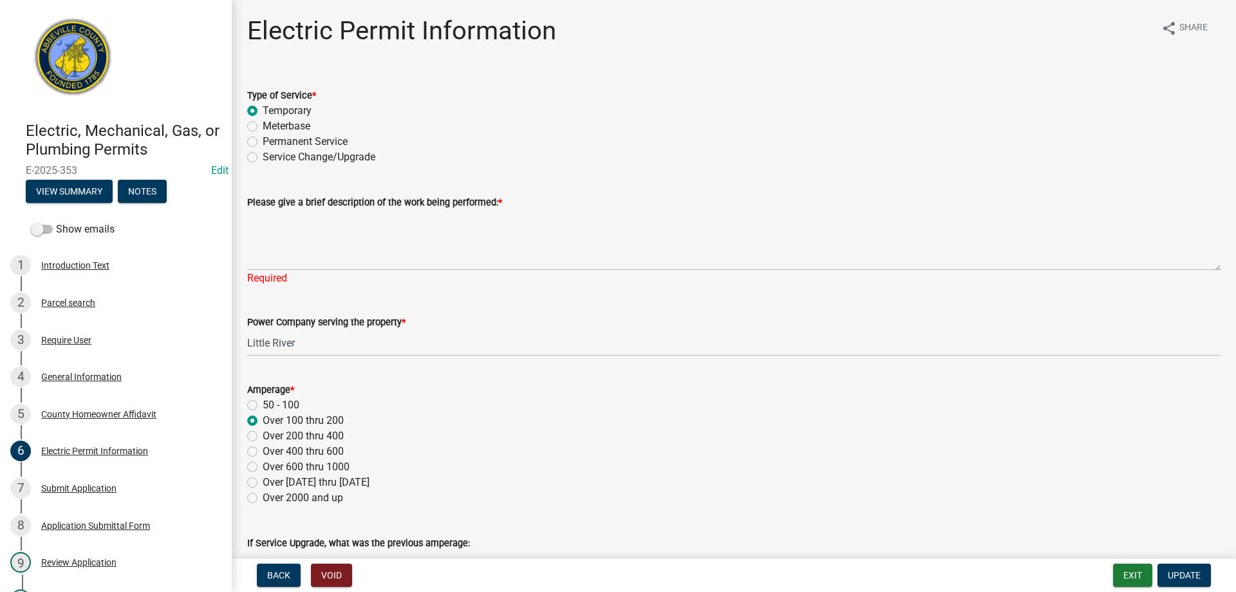
click at [263, 144] on label "Permanent Service" at bounding box center [305, 141] width 85 height 15
click at [263, 142] on input "Permanent Service" at bounding box center [267, 138] width 8 height 8
radio input "true"
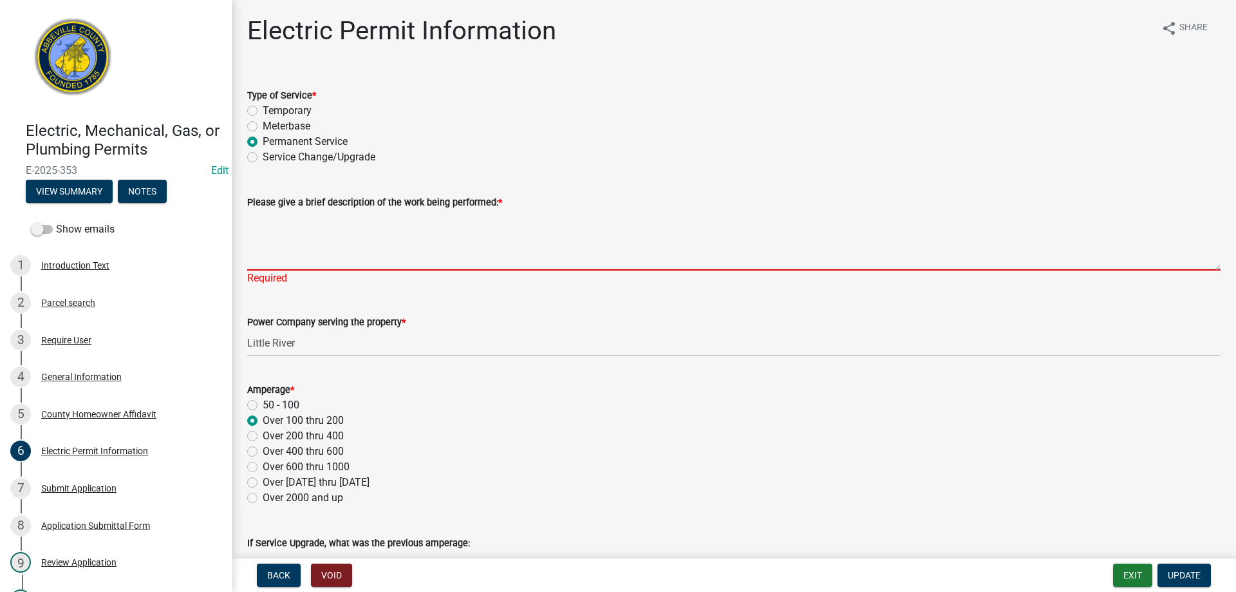
drag, startPoint x: 273, startPoint y: 257, endPoint x: 289, endPoint y: 245, distance: 20.2
click at [274, 256] on textarea "Please give a brief description of the work being performed: *" at bounding box center [733, 240] width 973 height 61
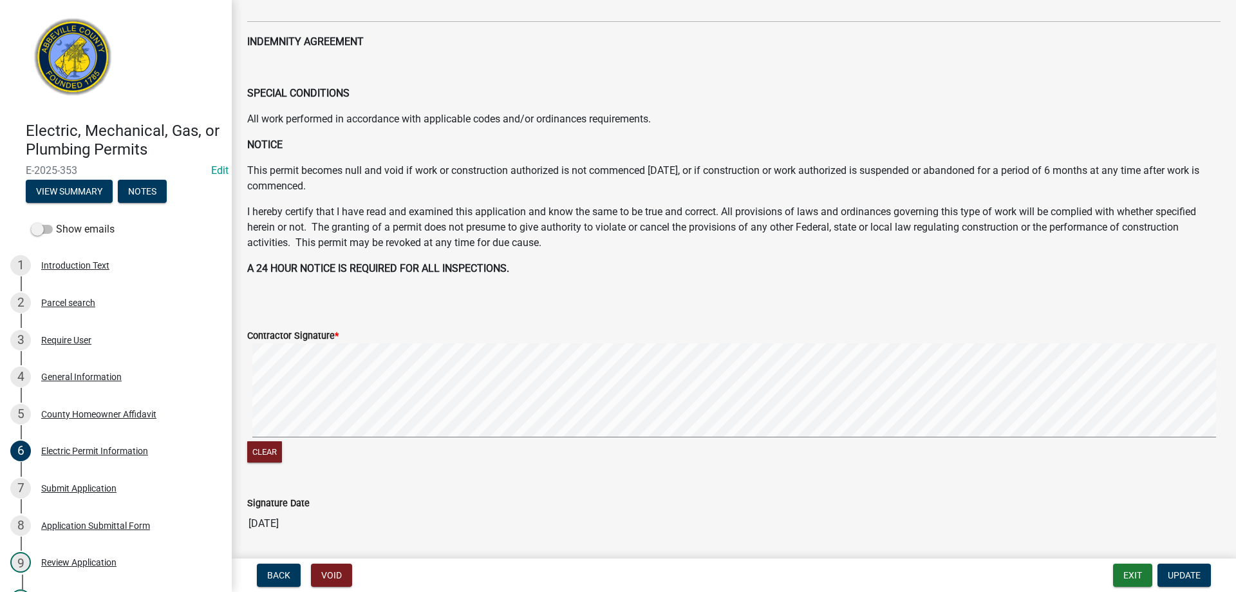
scroll to position [598, 0]
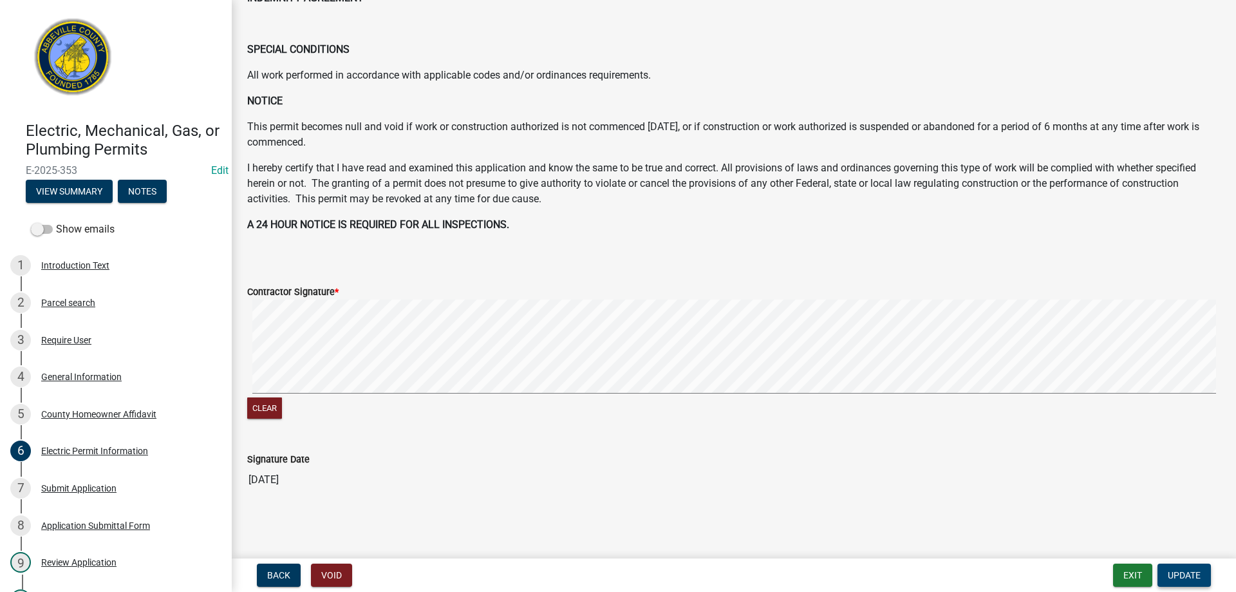
type textarea "Reconnection of Mobile Home"
click at [1183, 575] on span "Update" at bounding box center [1184, 575] width 33 height 10
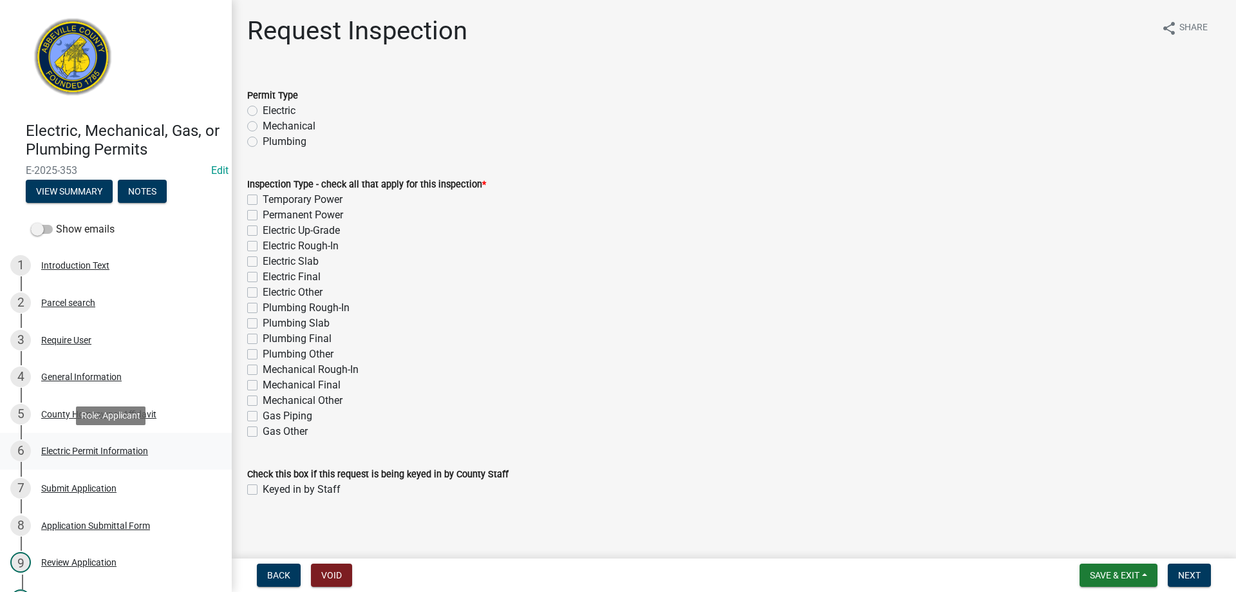
click at [68, 451] on div "Electric Permit Information" at bounding box center [94, 450] width 107 height 9
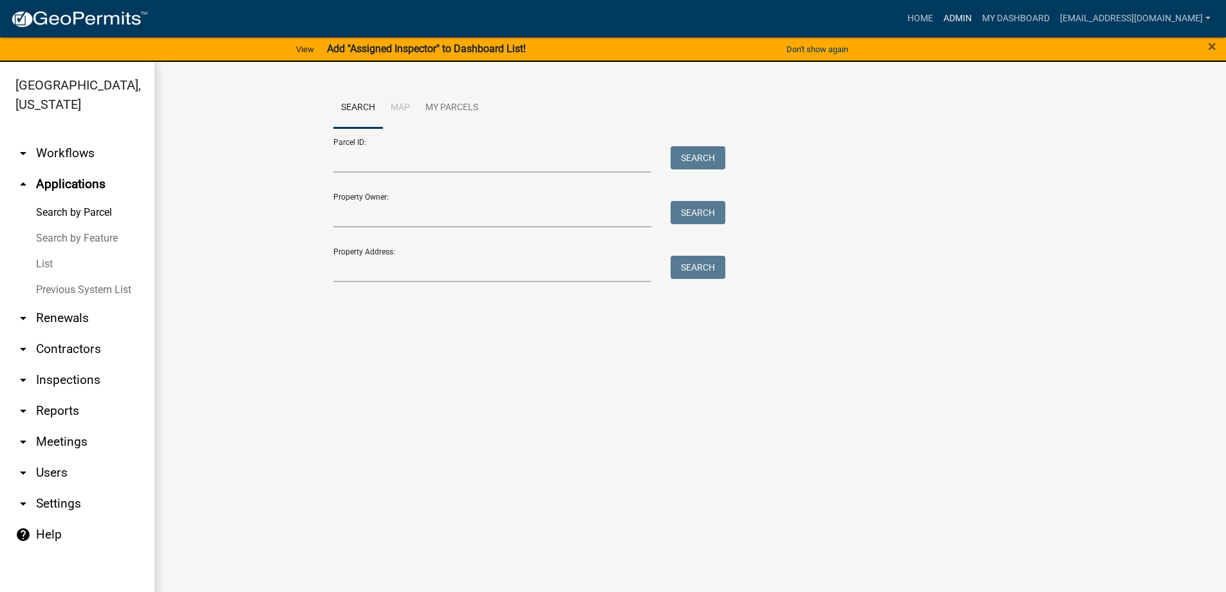
click at [948, 16] on link "Admin" at bounding box center [957, 18] width 39 height 24
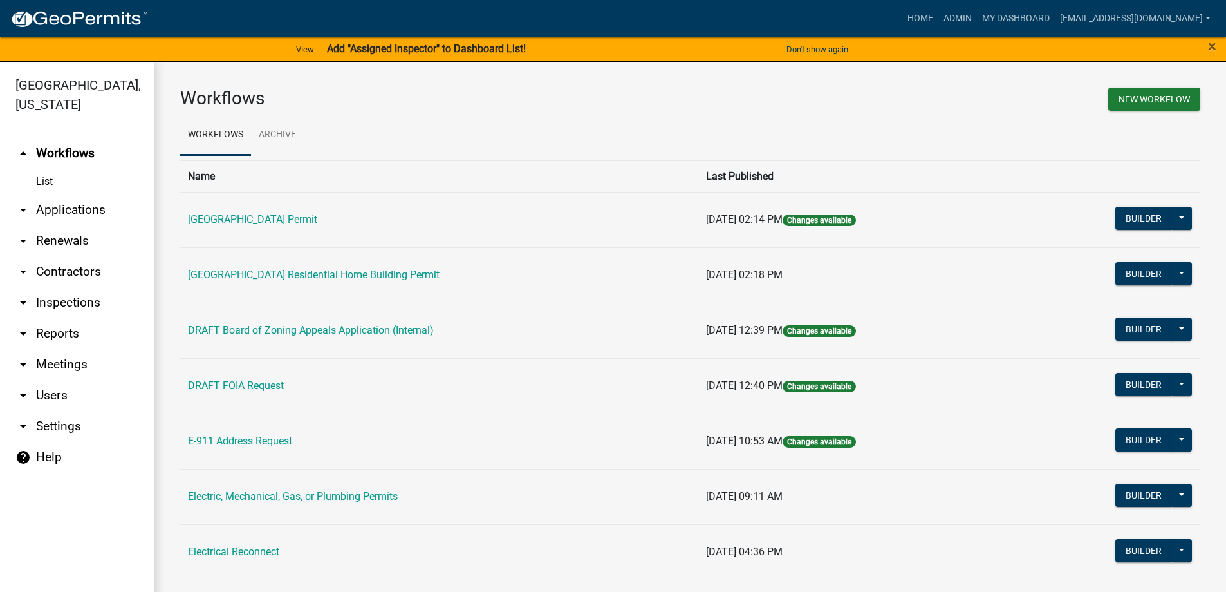
click at [70, 210] on link "arrow_drop_down Applications" at bounding box center [77, 209] width 154 height 31
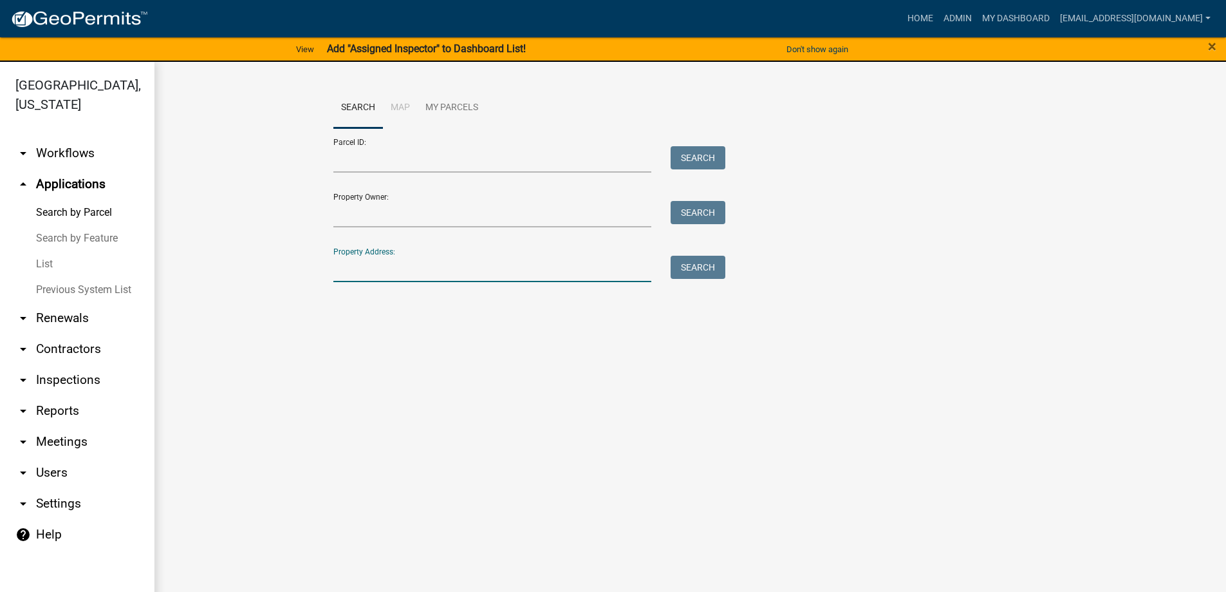
click at [400, 274] on input "Property Address:" at bounding box center [492, 269] width 319 height 26
type input "107 n main"
click at [698, 264] on button "Search" at bounding box center [698, 267] width 55 height 23
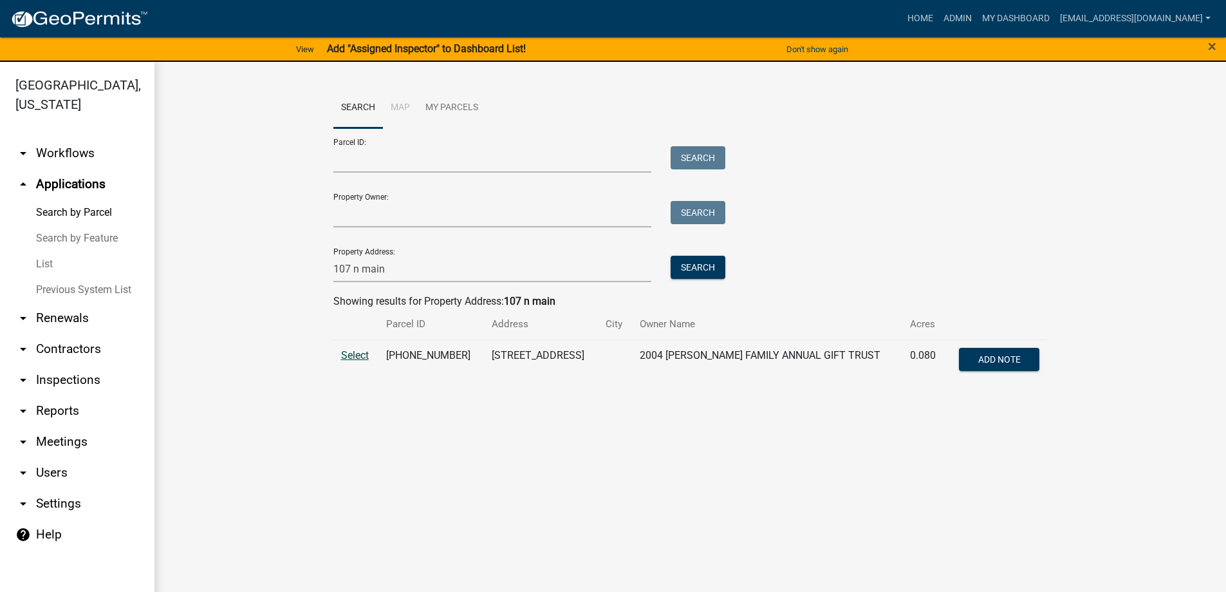
click at [355, 353] on span "Select" at bounding box center [355, 355] width 28 height 12
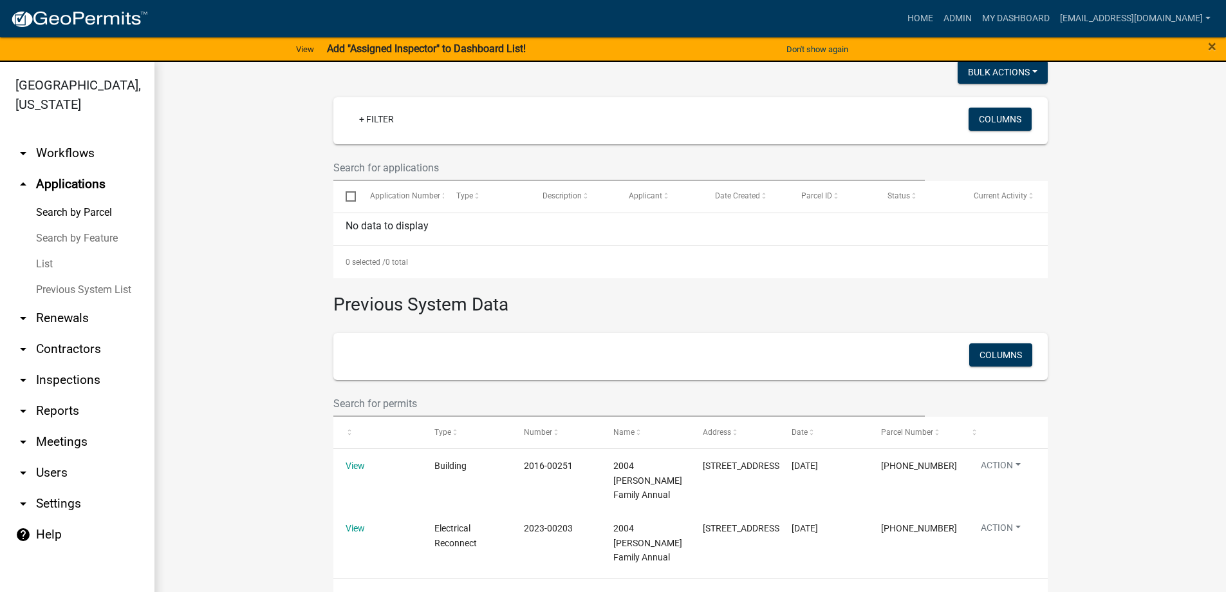
scroll to position [332, 0]
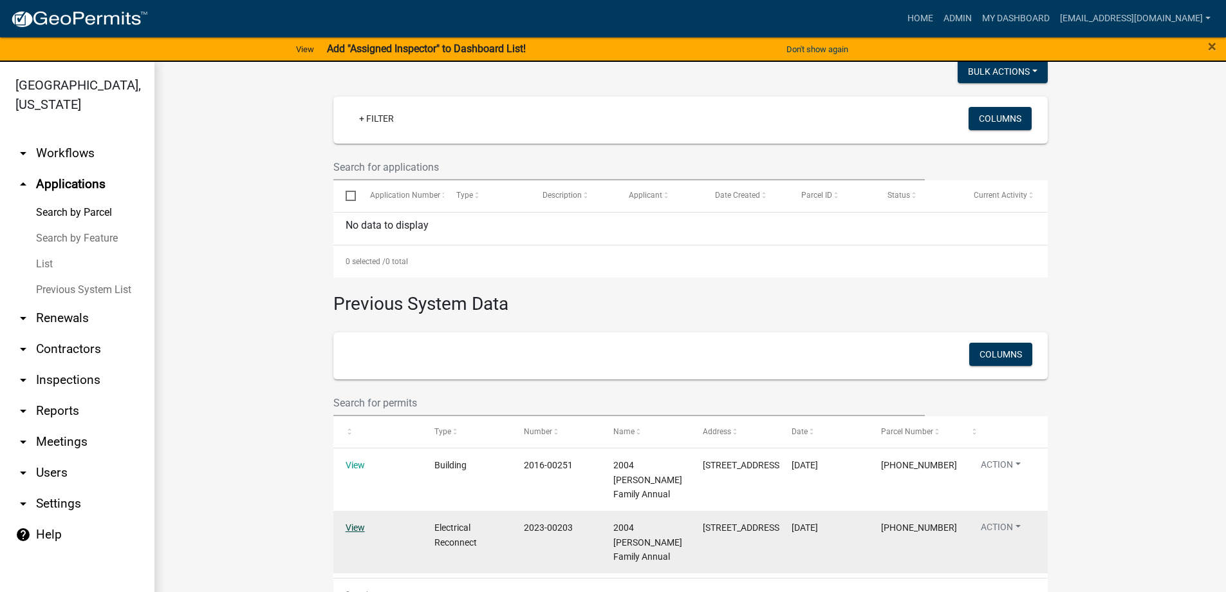
click at [348, 522] on link "View" at bounding box center [355, 527] width 19 height 10
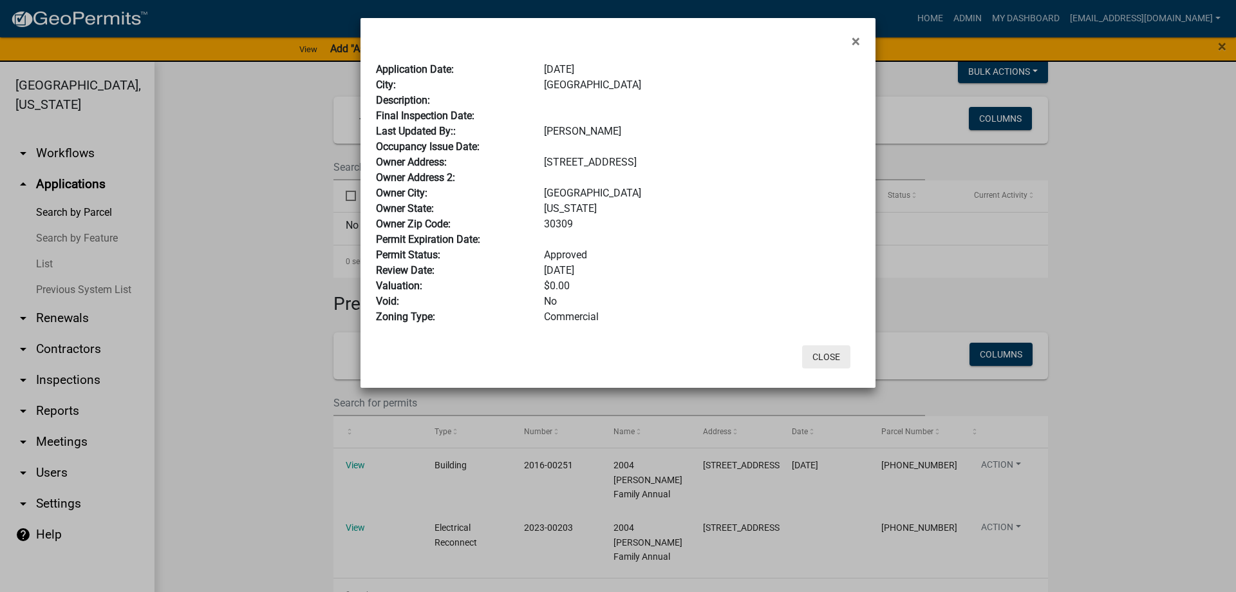
click at [819, 356] on button "Close" at bounding box center [826, 356] width 48 height 23
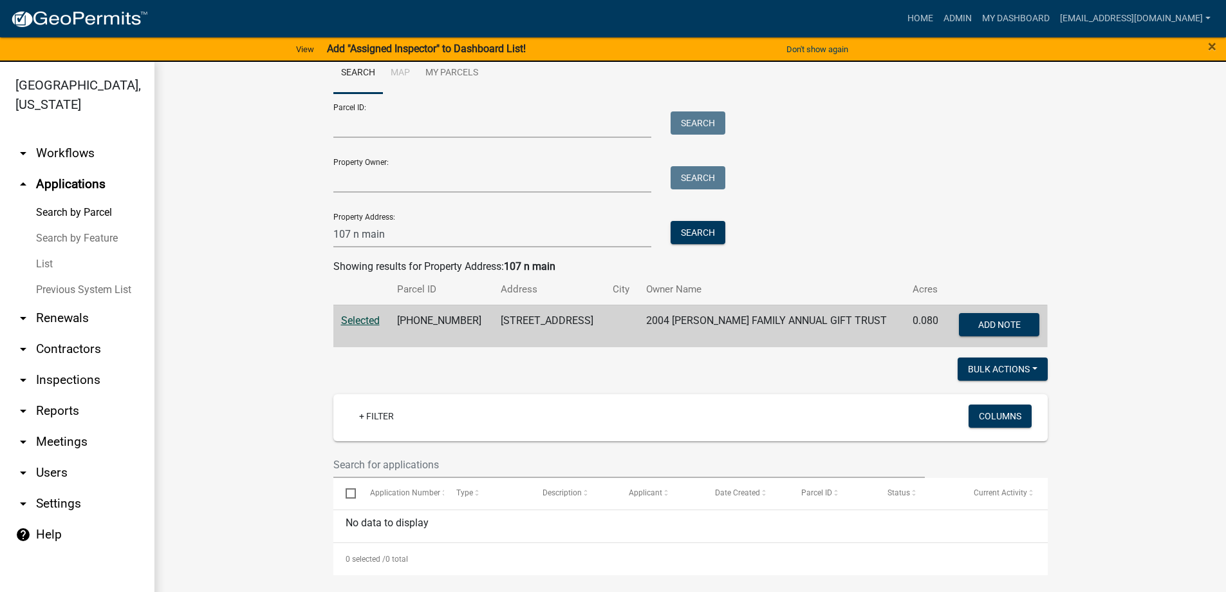
scroll to position [0, 0]
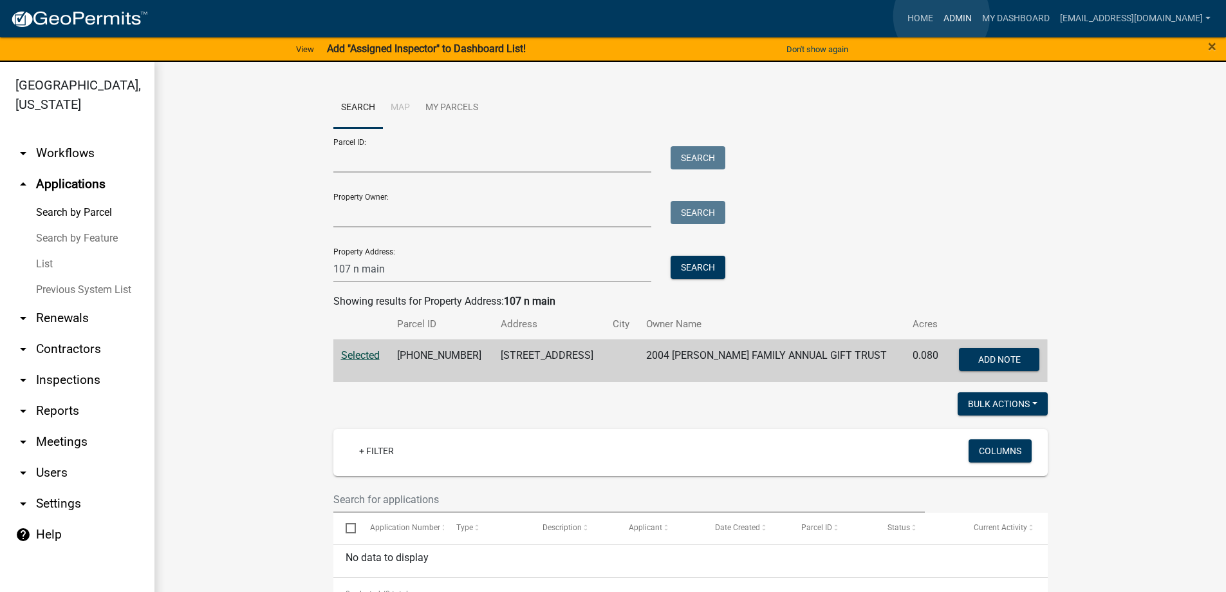
click at [942, 16] on link "Admin" at bounding box center [957, 18] width 39 height 24
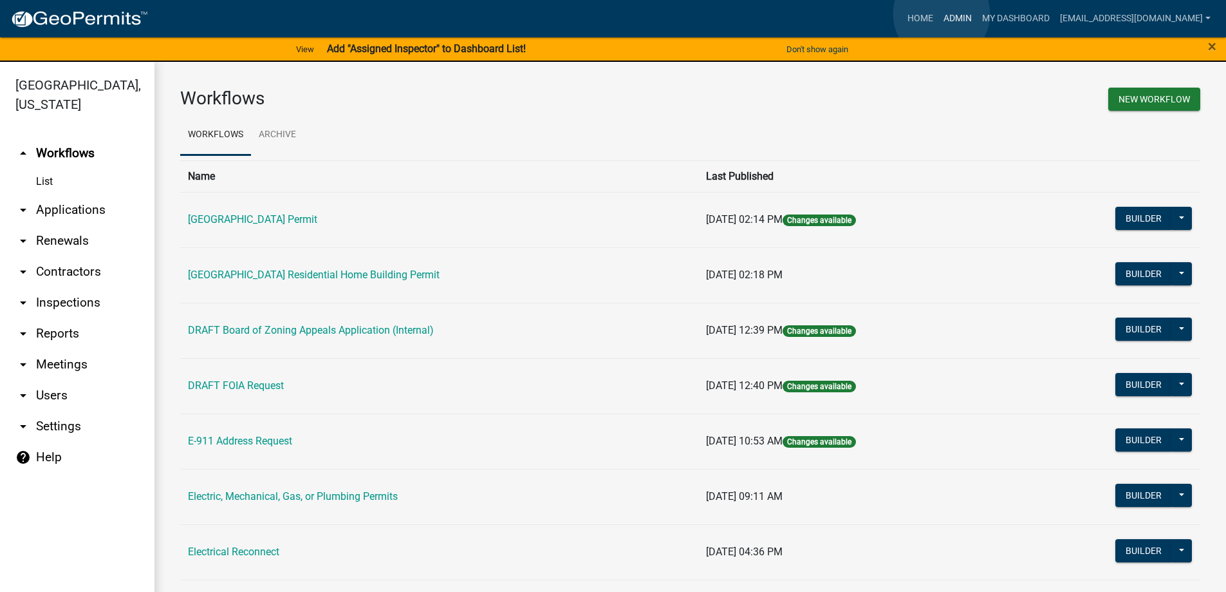
click at [942, 14] on link "Admin" at bounding box center [957, 18] width 39 height 24
click at [62, 207] on link "arrow_drop_down Applications" at bounding box center [77, 209] width 154 height 31
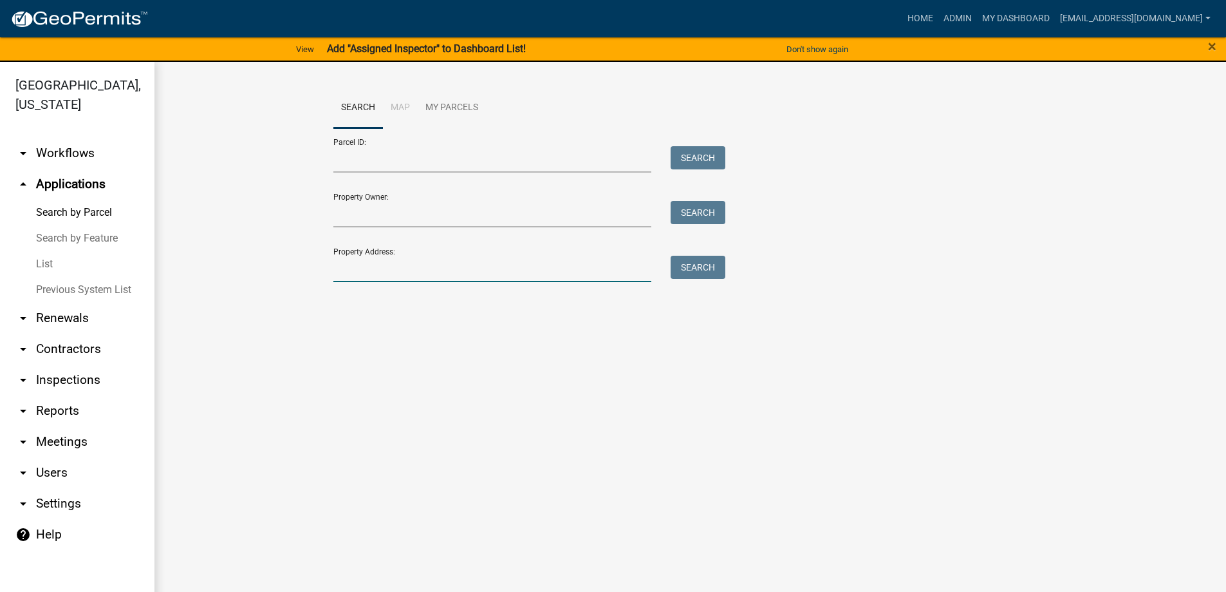
click at [394, 275] on input "Property Address:" at bounding box center [492, 269] width 319 height 26
type input "[STREET_ADDRESS]"
click at [701, 263] on button "Search" at bounding box center [698, 267] width 55 height 23
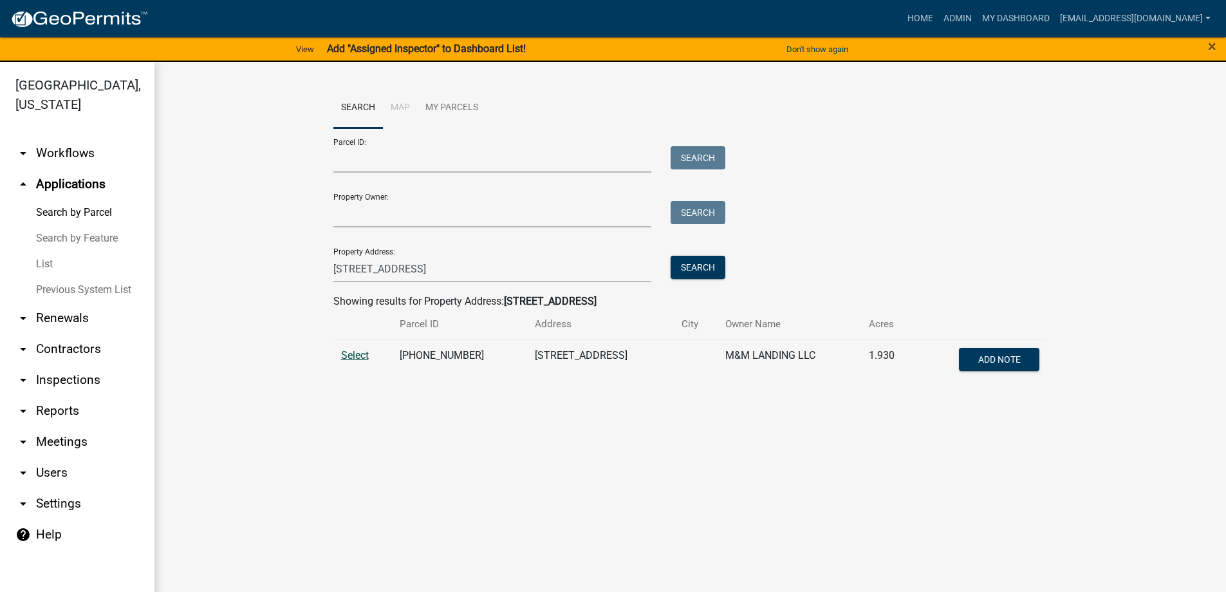
click at [355, 351] on span "Select" at bounding box center [355, 355] width 28 height 12
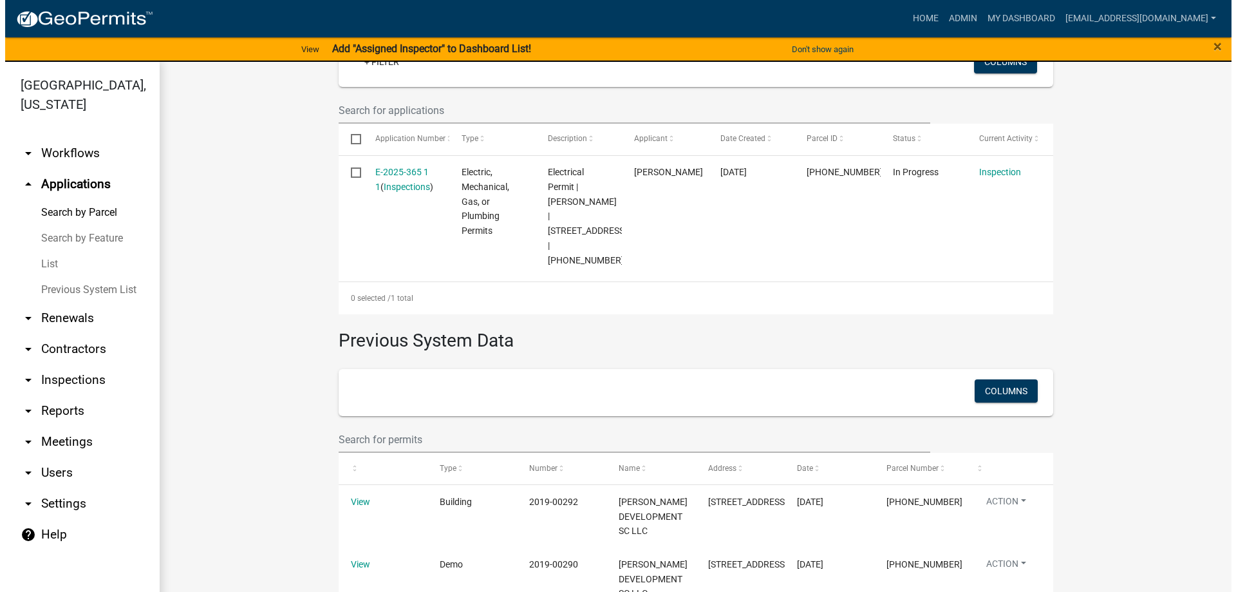
scroll to position [368, 0]
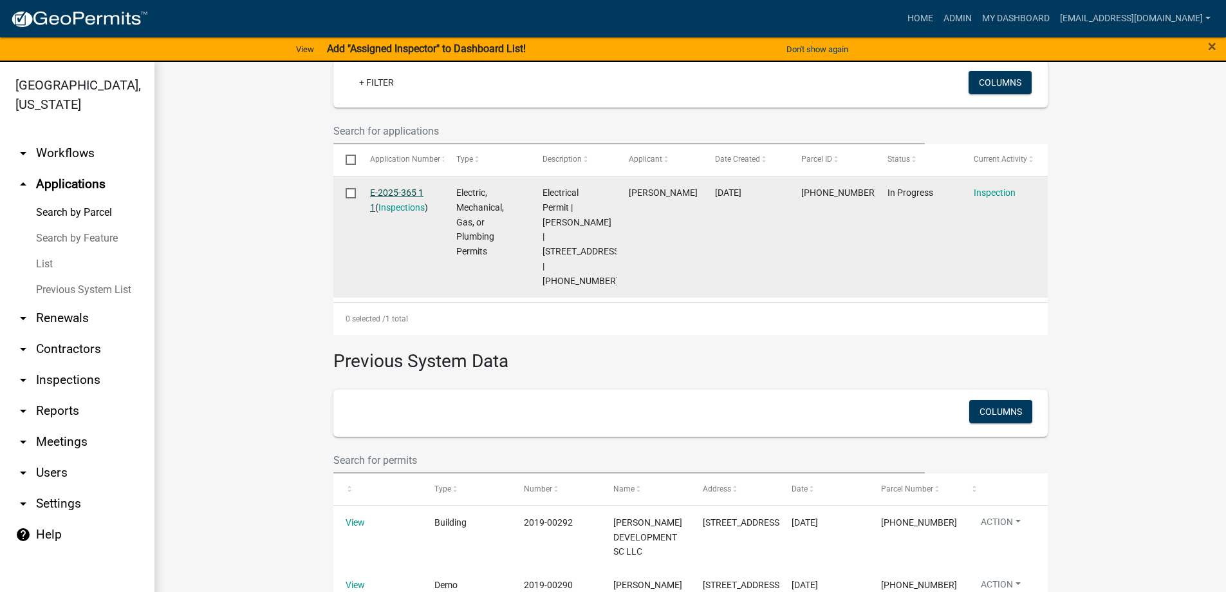
click at [378, 191] on link "E-2025-365 1 1" at bounding box center [396, 199] width 53 height 25
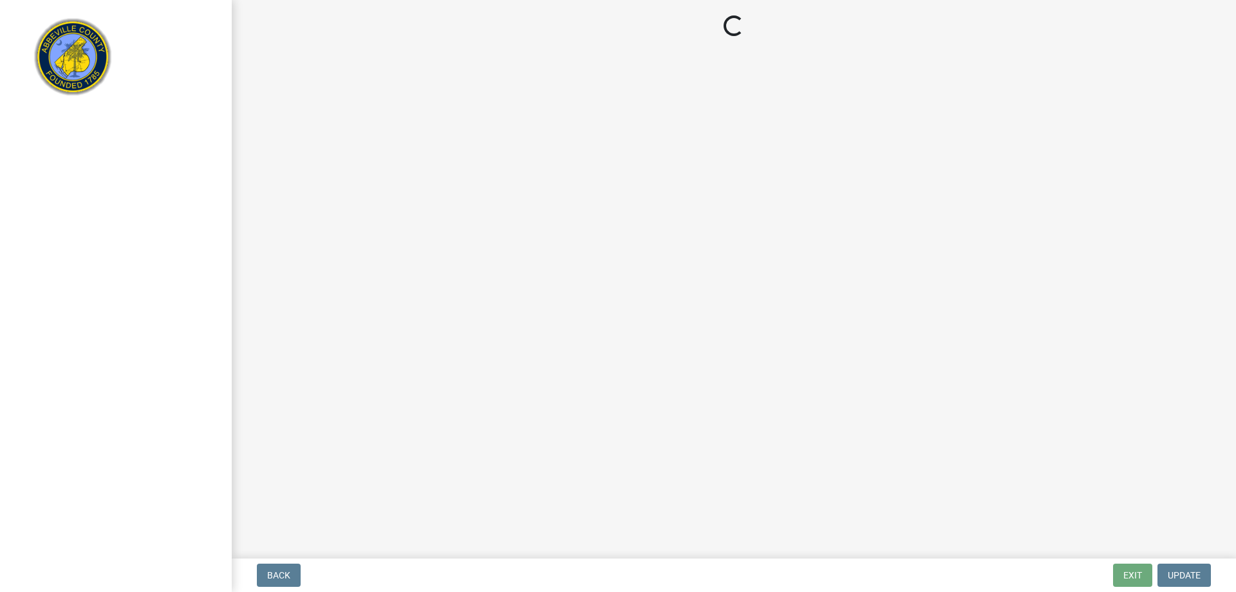
select select "896ec84b-7942-43b9-a78d-4f1554b7930c"
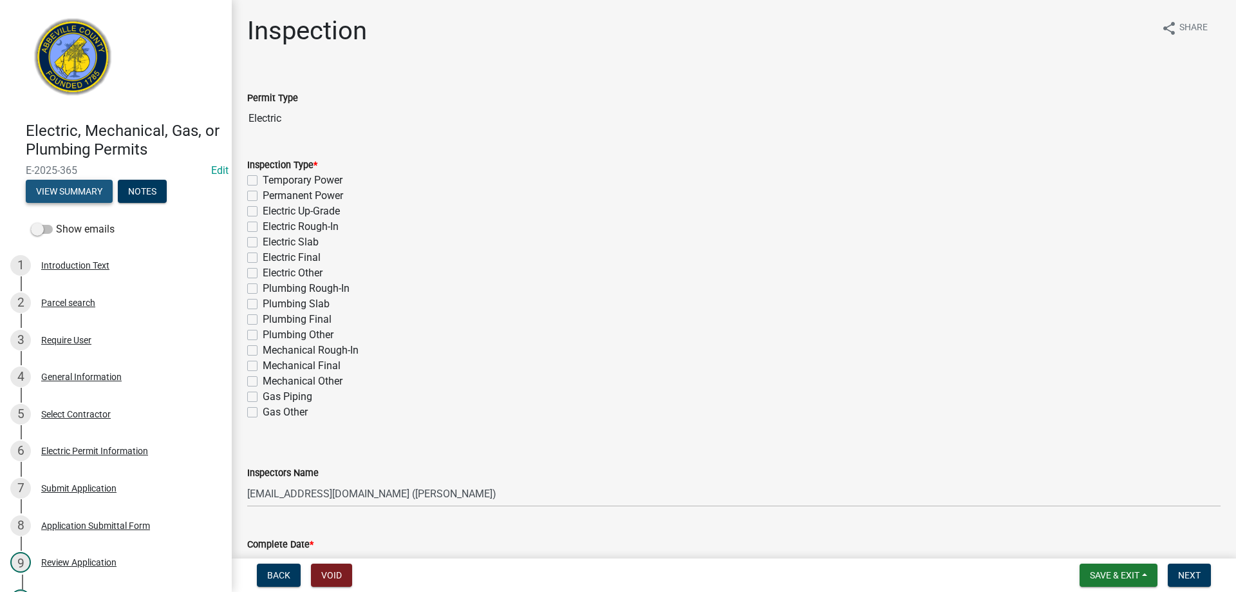
click at [53, 188] on button "View Summary" at bounding box center [69, 191] width 87 height 23
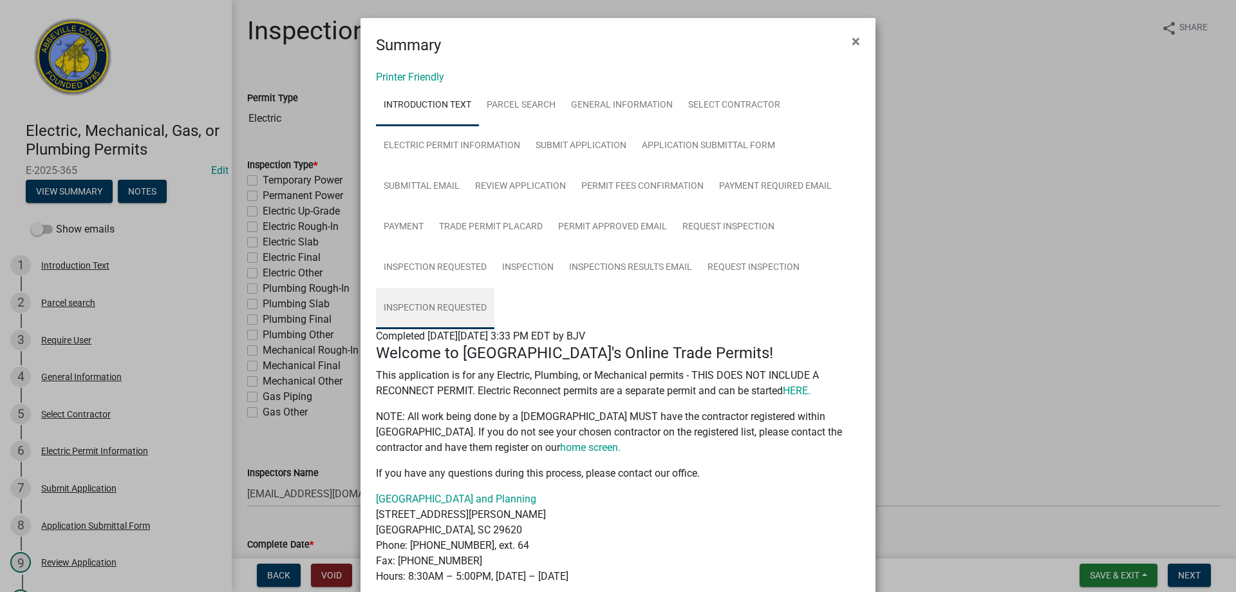
click at [436, 302] on link "Inspection Requested" at bounding box center [435, 308] width 118 height 41
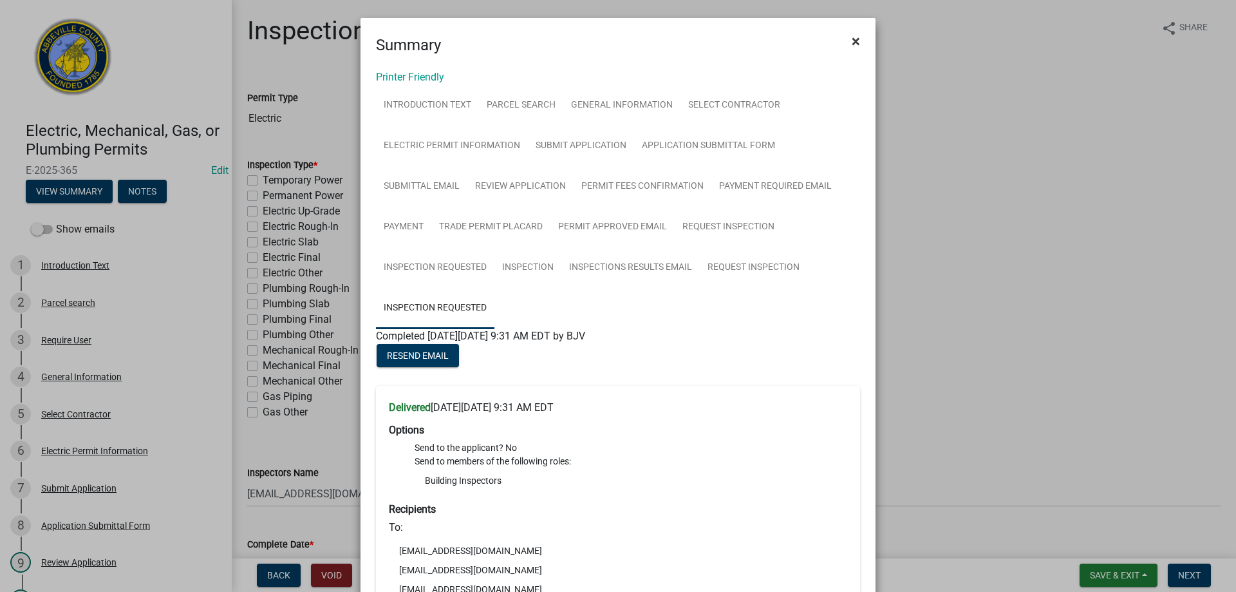
click at [852, 42] on span "×" at bounding box center [856, 41] width 8 height 18
